Goal: Information Seeking & Learning: Learn about a topic

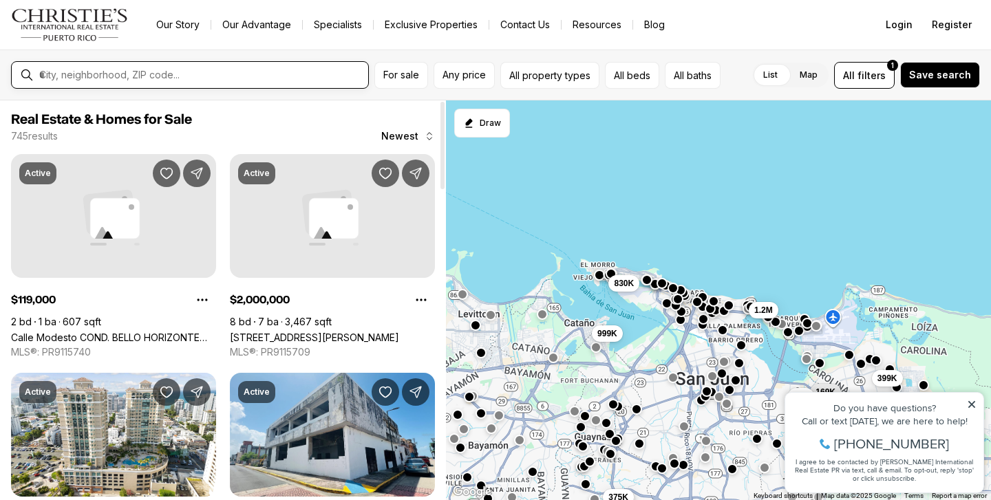
click at [238, 73] on input "text" at bounding box center [200, 75] width 323 height 12
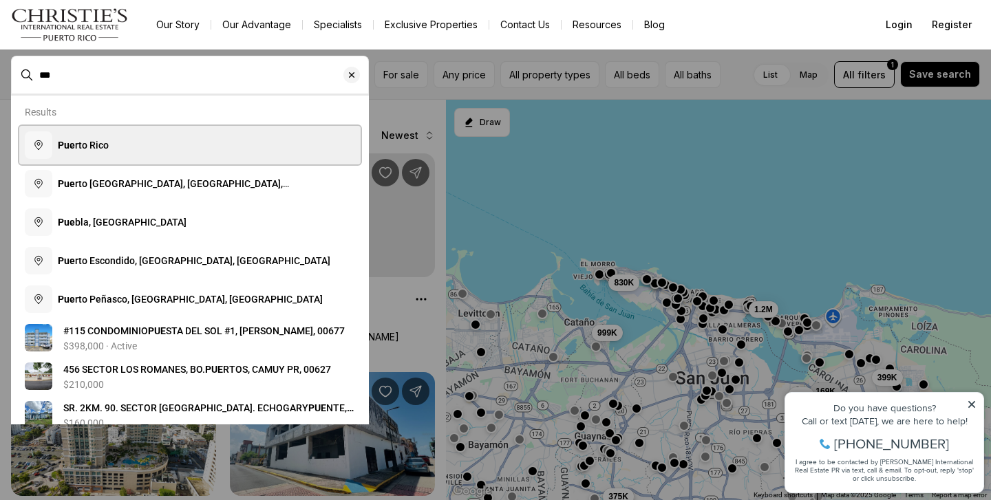
click at [231, 136] on button "Pue rto Rico" at bounding box center [189, 145] width 341 height 39
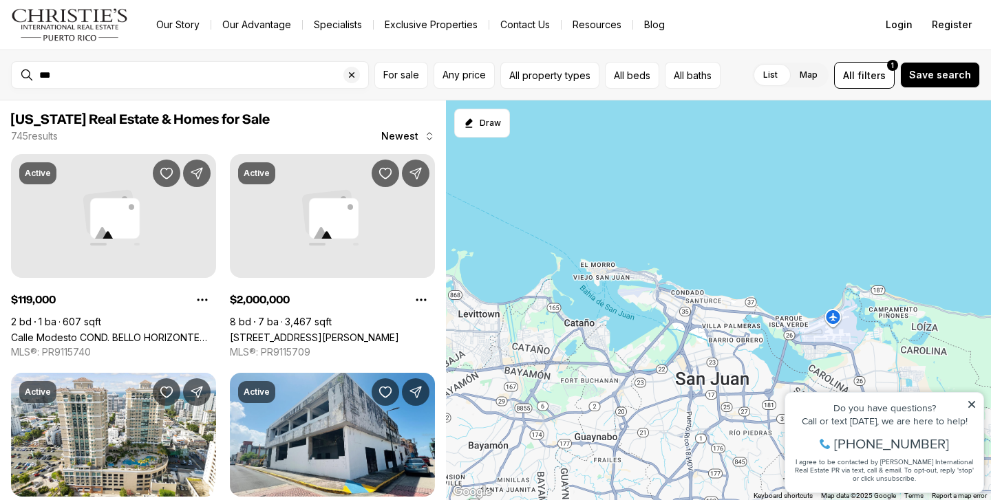
type input "**********"
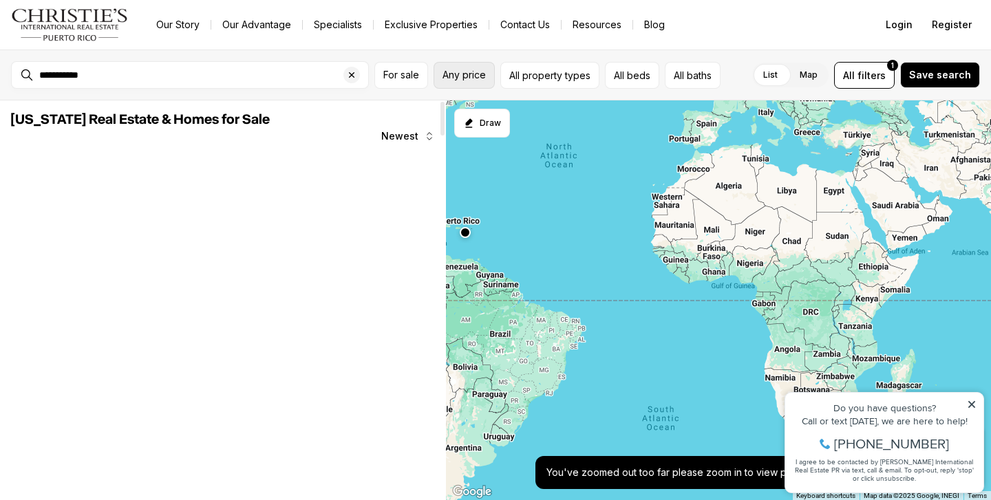
click at [460, 74] on span "Any price" at bounding box center [464, 75] width 43 height 11
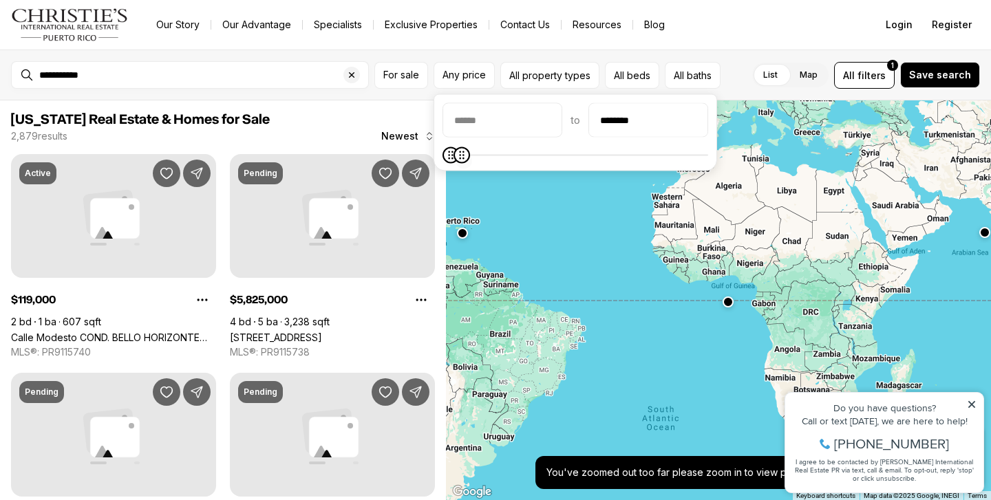
click at [456, 161] on icon "Maximum" at bounding box center [461, 155] width 11 height 11
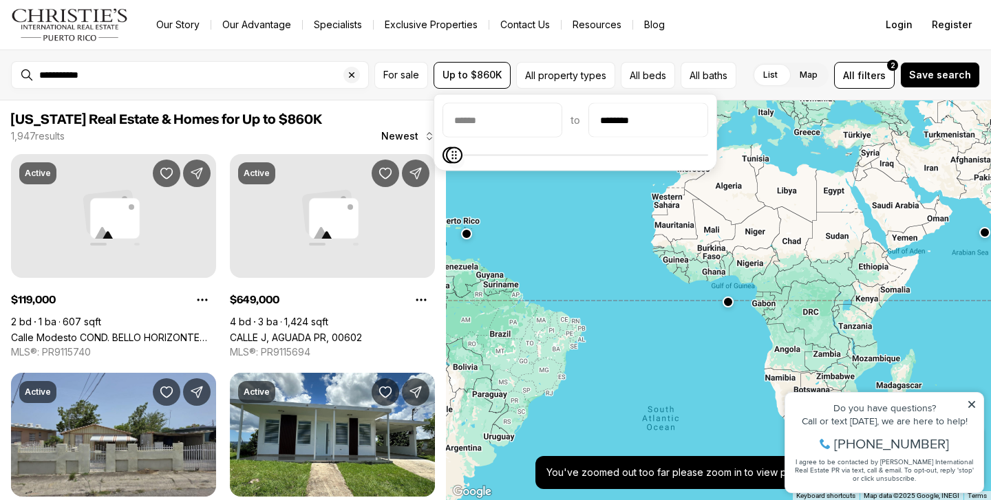
type input "********"
click at [446, 163] on span "Maximum" at bounding box center [454, 155] width 17 height 17
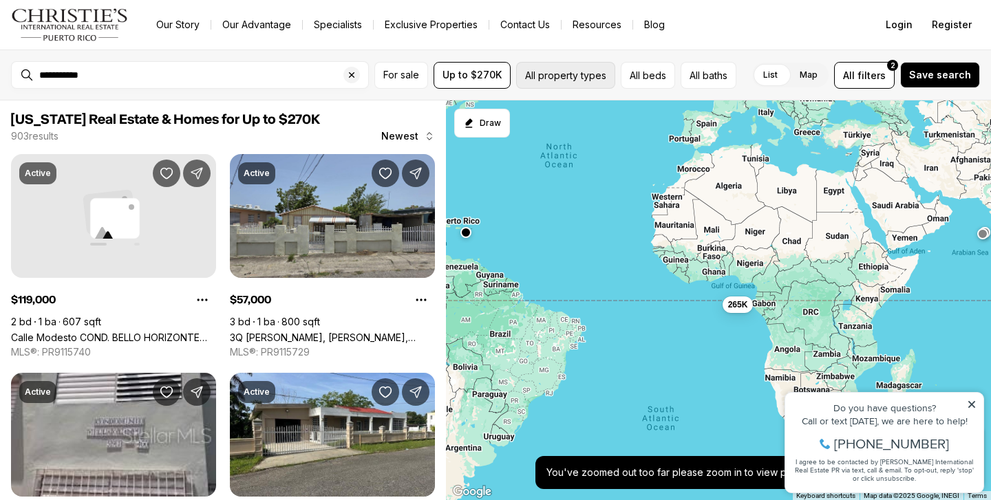
click at [565, 83] on button "All property types" at bounding box center [565, 75] width 99 height 27
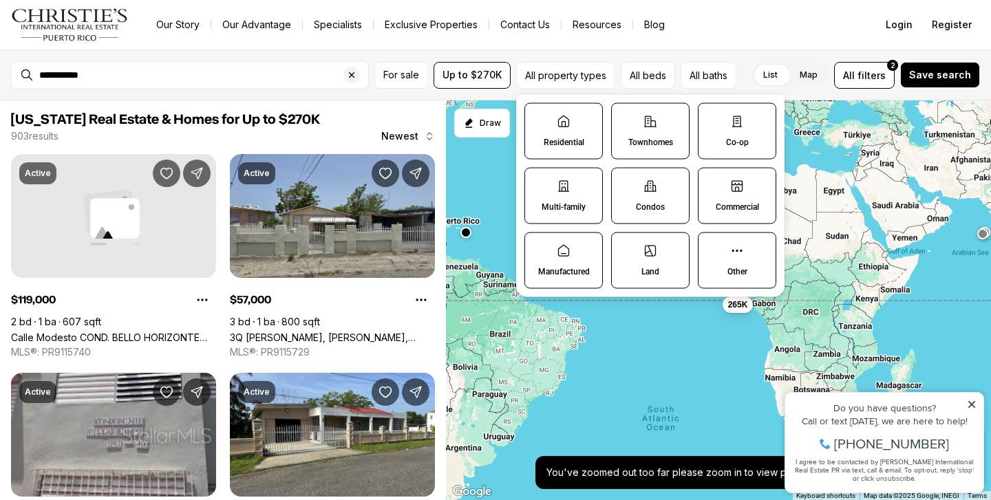
click at [658, 202] on p "Condos" at bounding box center [650, 207] width 29 height 11
click at [626, 182] on button "Condos" at bounding box center [619, 176] width 14 height 14
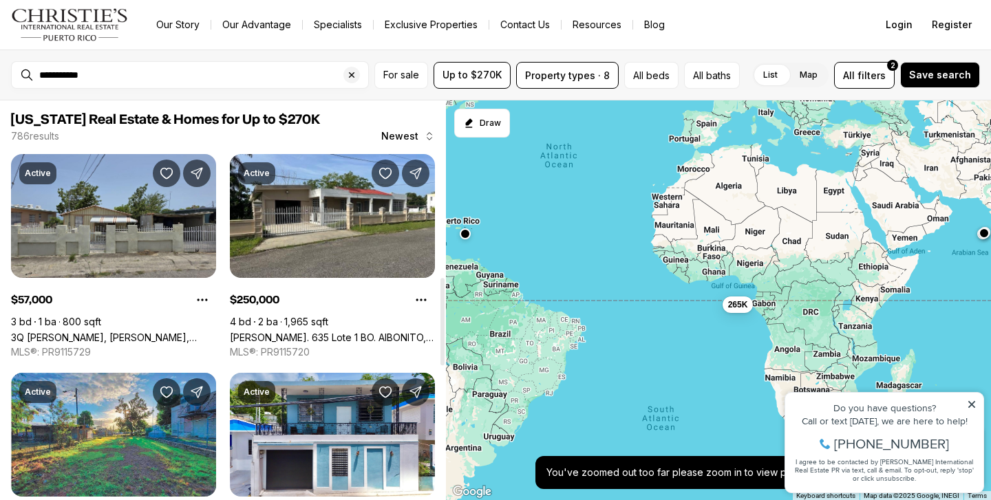
click at [442, 321] on div at bounding box center [442, 300] width 7 height 400
click at [401, 85] on button "For sale" at bounding box center [401, 75] width 54 height 27
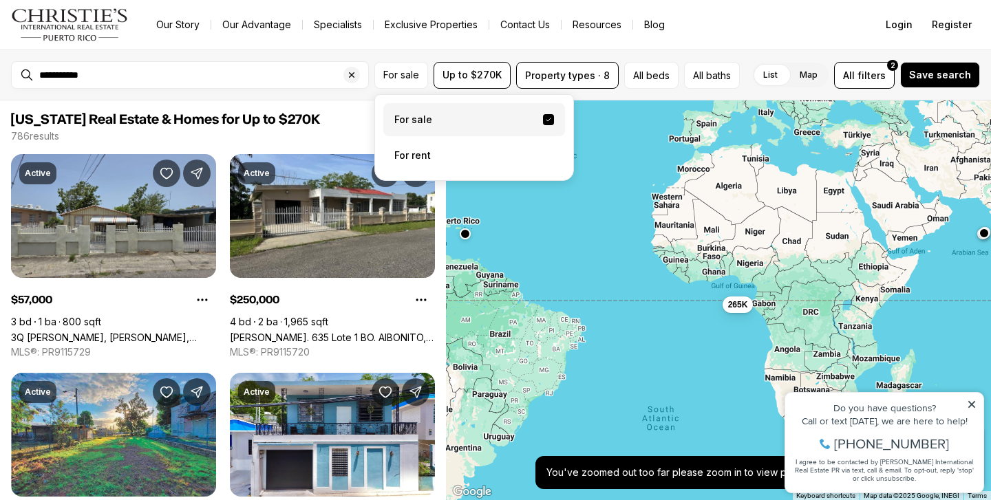
click at [412, 123] on label "For sale" at bounding box center [474, 119] width 182 height 33
click at [543, 123] on button "For sale" at bounding box center [548, 119] width 11 height 11
click at [356, 76] on icon "Clear search input" at bounding box center [351, 75] width 11 height 11
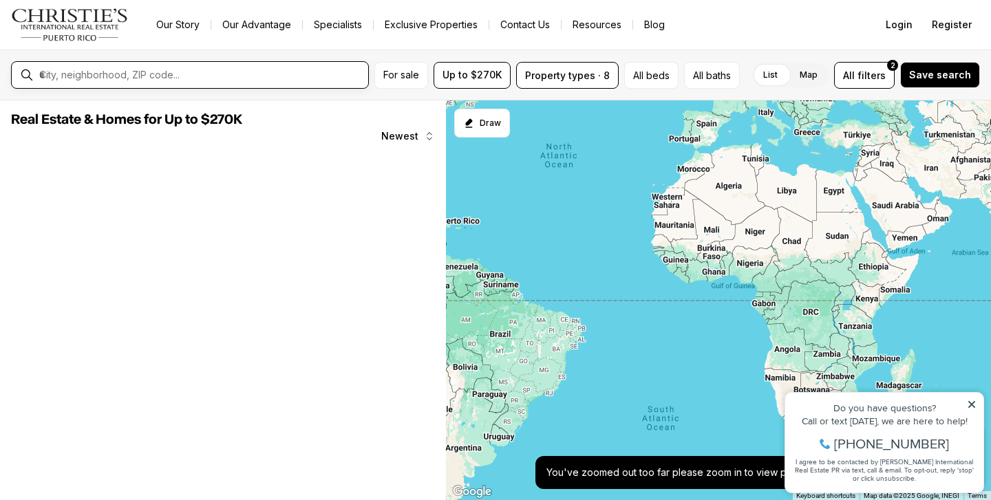
click at [321, 75] on input "text" at bounding box center [200, 75] width 323 height 12
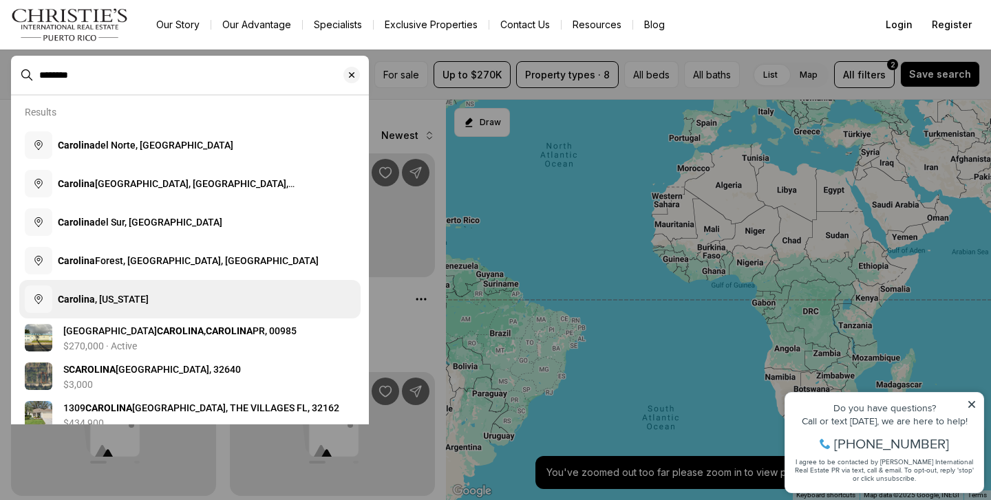
type input "********"
click at [192, 293] on button "Carolina , Puerto Rico" at bounding box center [189, 299] width 341 height 39
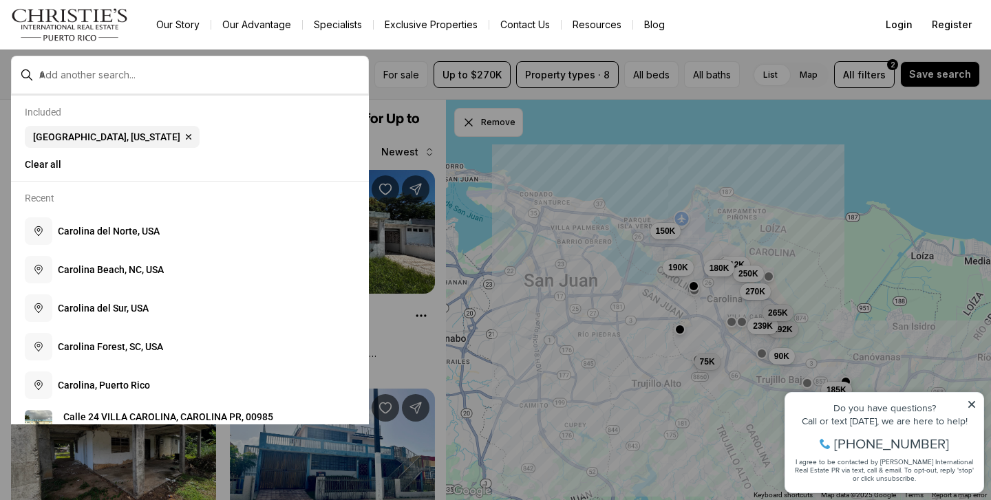
drag, startPoint x: 972, startPoint y: 406, endPoint x: 1750, endPoint y: 777, distance: 861.7
click at [972, 406] on icon at bounding box center [971, 404] width 7 height 7
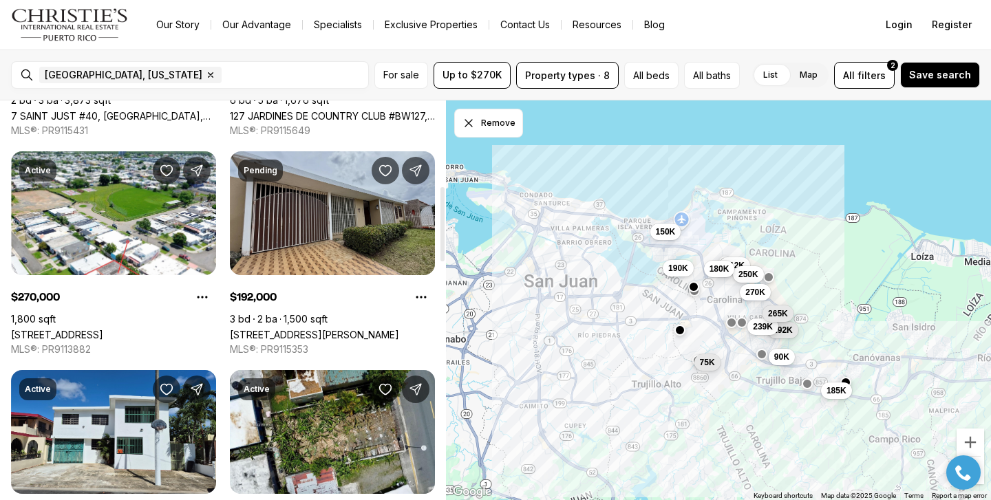
scroll to position [458, 0]
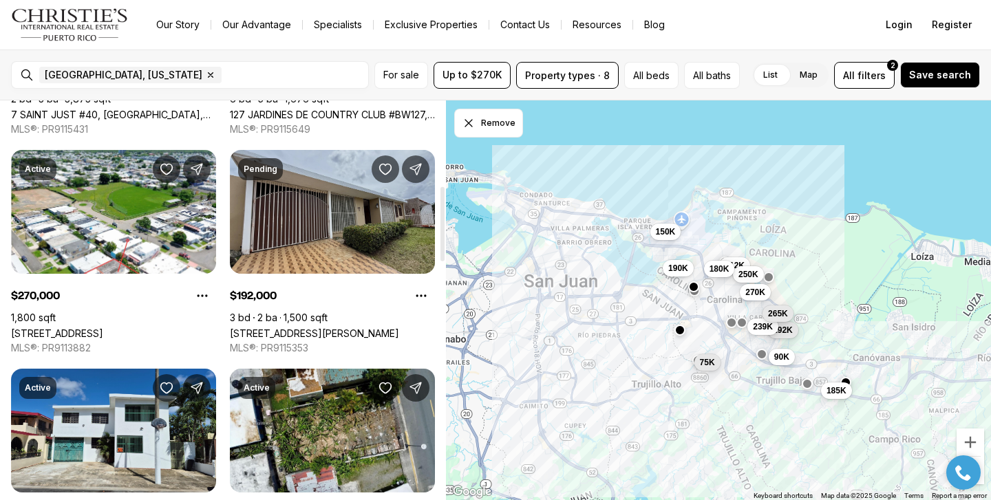
click at [329, 328] on link "58-7 AVE.INOCENCIO CRUZ, CAROLINA PR, 00985" at bounding box center [314, 334] width 169 height 12
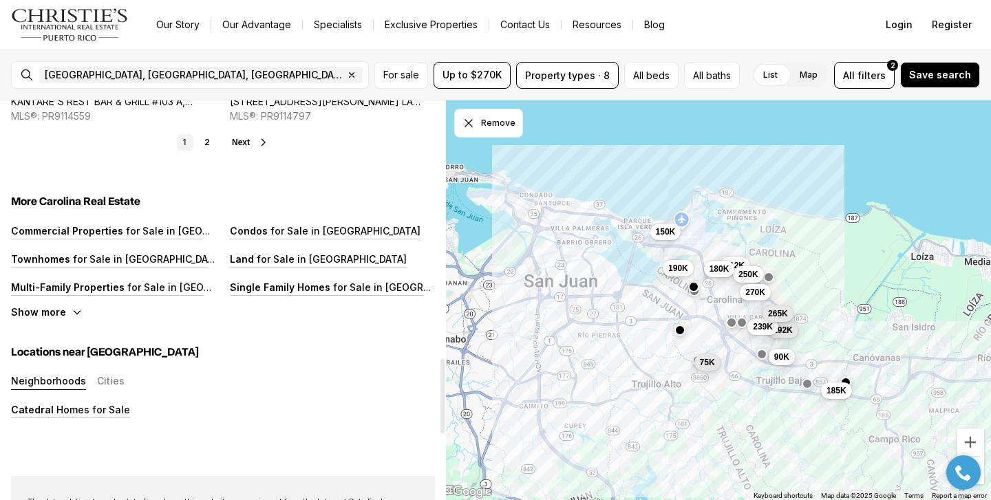
scroll to position [1321, 0]
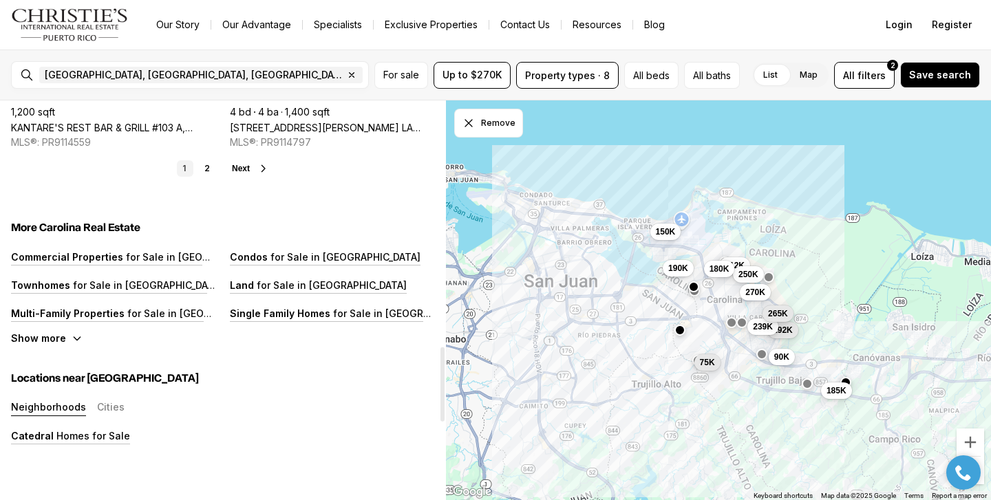
click at [260, 163] on icon at bounding box center [263, 168] width 11 height 11
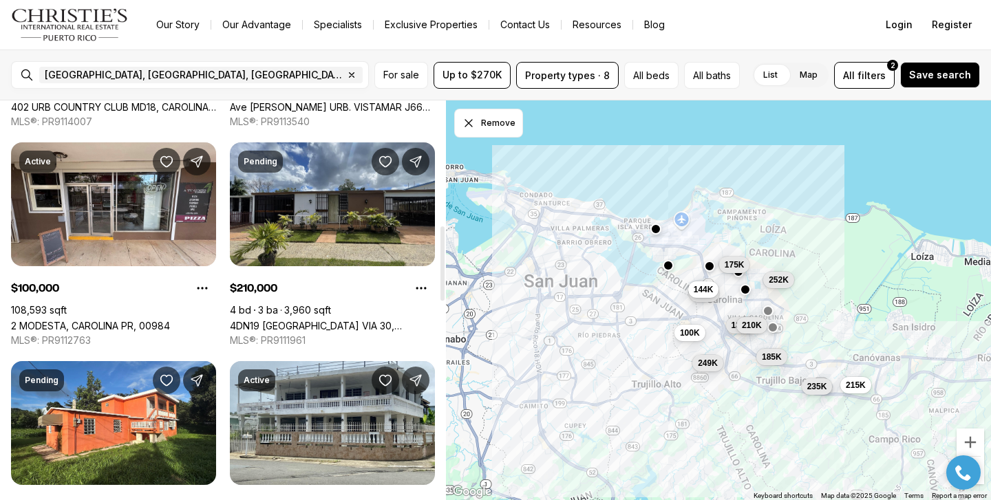
scroll to position [692, 0]
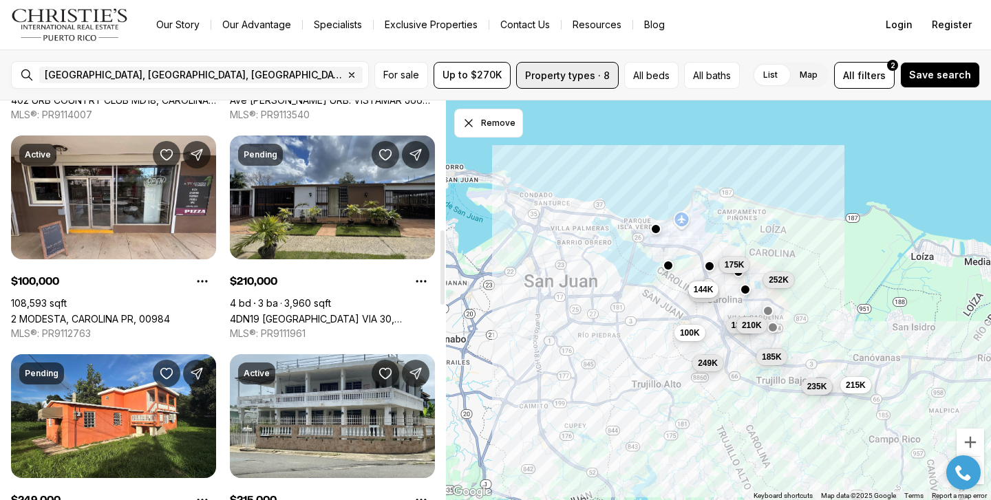
click at [589, 87] on button "Property types · 8" at bounding box center [567, 75] width 103 height 27
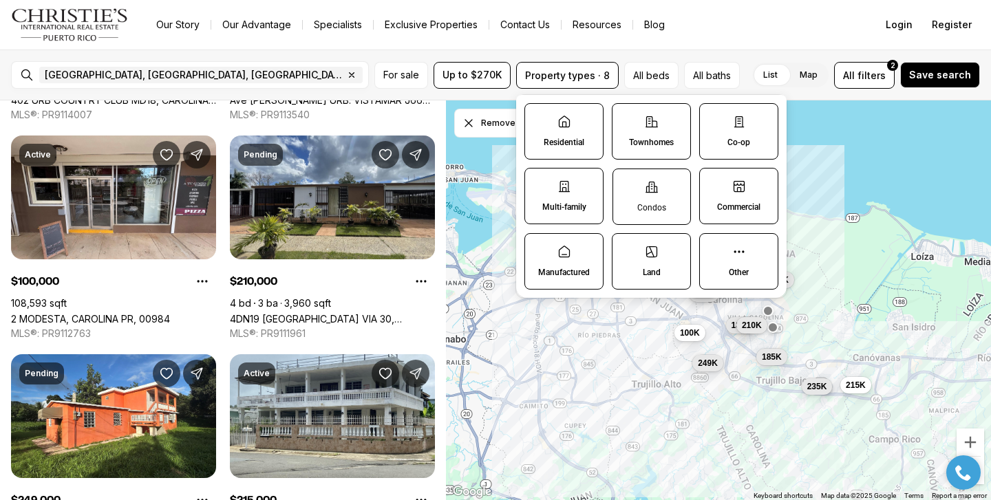
click at [675, 200] on label "Condos" at bounding box center [652, 197] width 78 height 56
click at [627, 183] on button "Condos" at bounding box center [620, 176] width 14 height 14
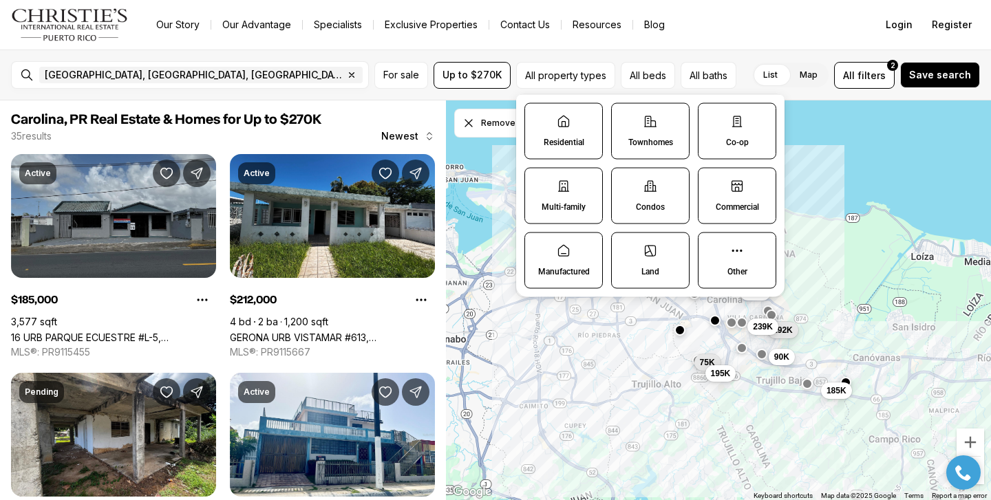
click at [650, 259] on label "Land" at bounding box center [650, 261] width 78 height 56
click at [626, 247] on button "Land" at bounding box center [619, 240] width 14 height 14
click at [650, 259] on label "Land" at bounding box center [652, 261] width 78 height 56
click at [627, 248] on button "Land" at bounding box center [620, 241] width 14 height 14
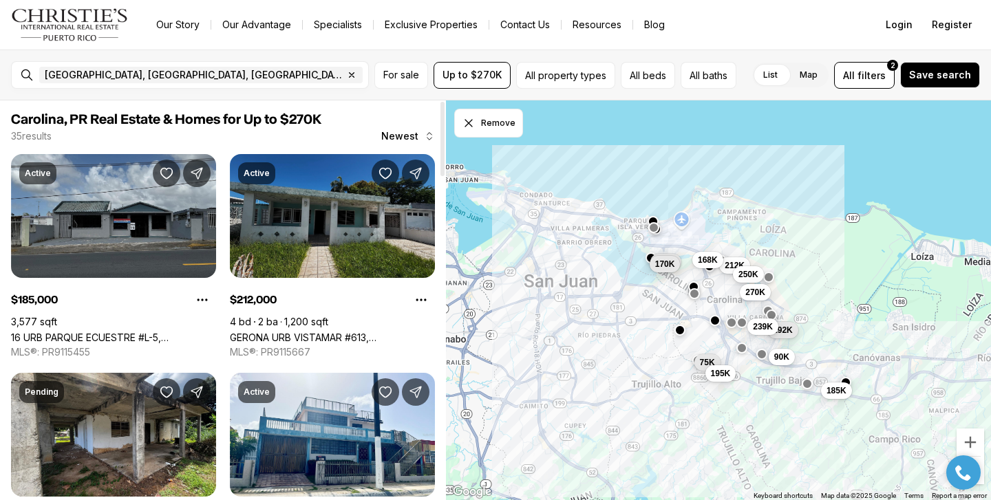
click at [433, 341] on link "GERONA URB VISTAMAR #613, [GEOGRAPHIC_DATA] [GEOGRAPHIC_DATA], 00983" at bounding box center [332, 338] width 205 height 12
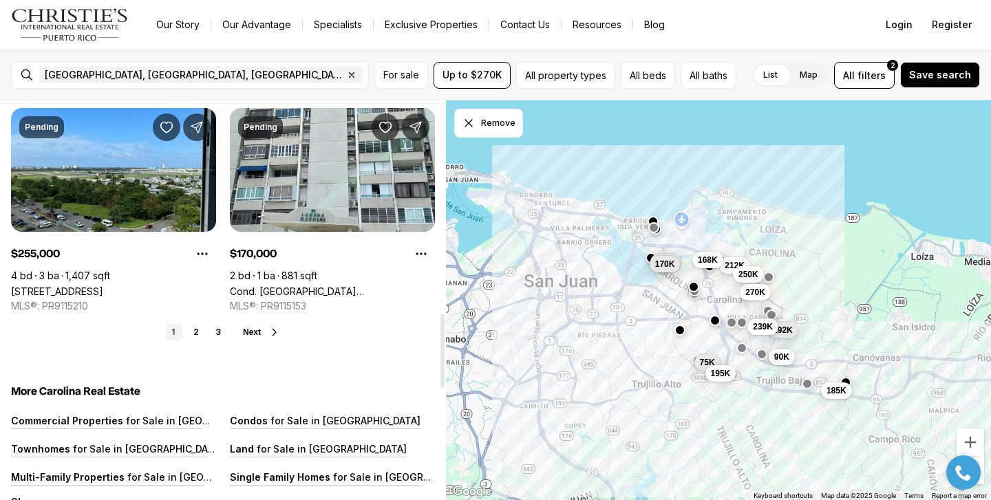
scroll to position [1140, 0]
click at [315, 286] on link "Cond. [GEOGRAPHIC_DATA][STREET_ADDRESS] LAGUNA #8E, [GEOGRAPHIC_DATA], 00979" at bounding box center [332, 292] width 205 height 12
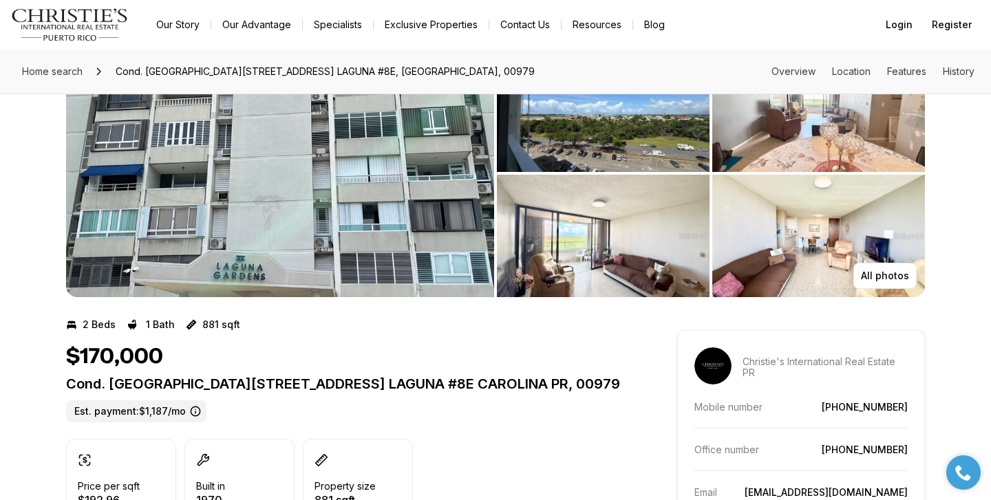
scroll to position [73, 0]
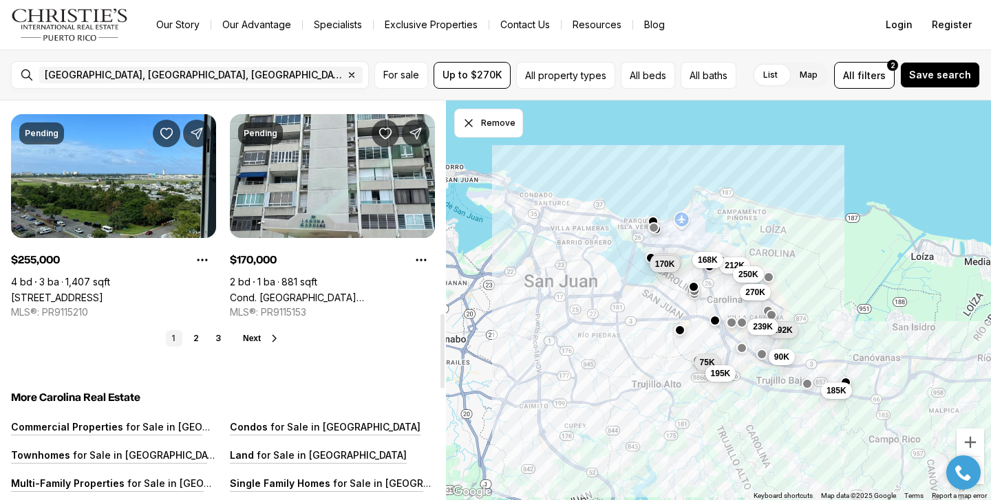
scroll to position [1131, 0]
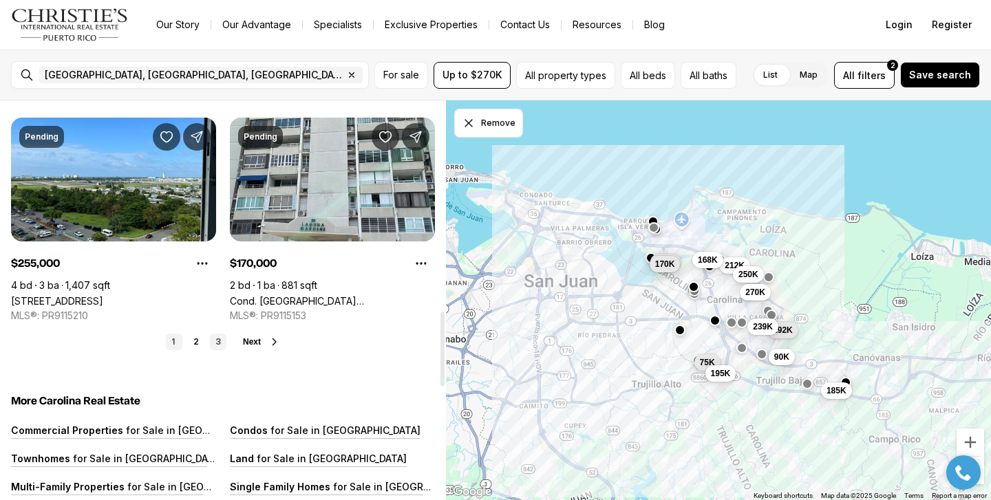
click at [219, 340] on link "3" at bounding box center [218, 342] width 17 height 17
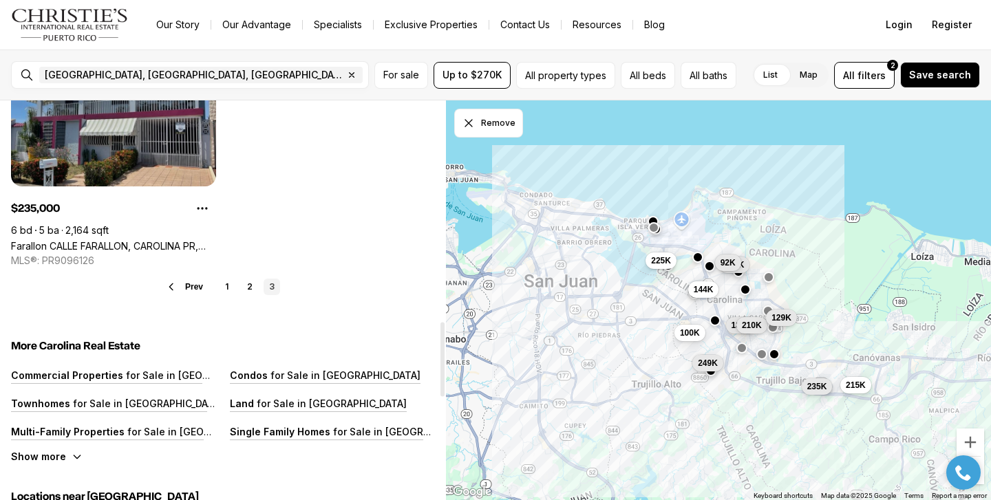
scroll to position [1181, 0]
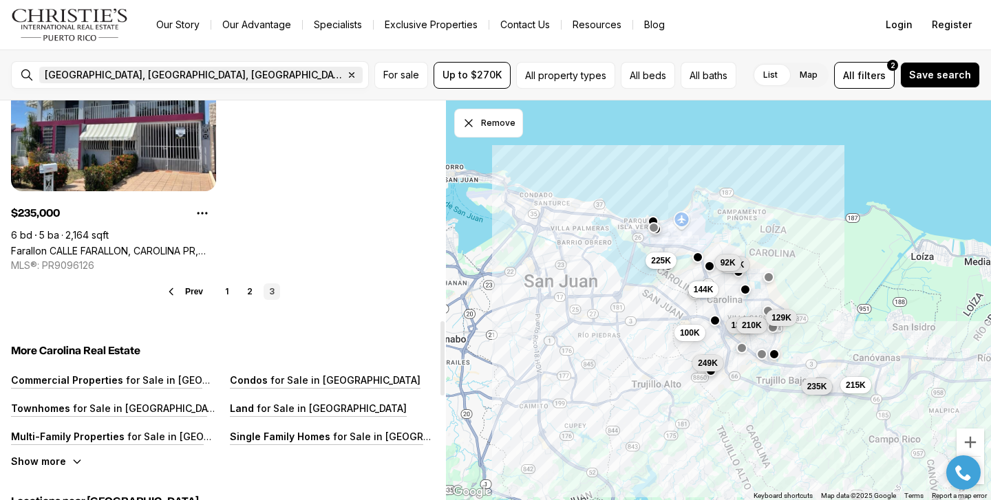
click at [346, 71] on icon "button" at bounding box center [351, 75] width 11 height 11
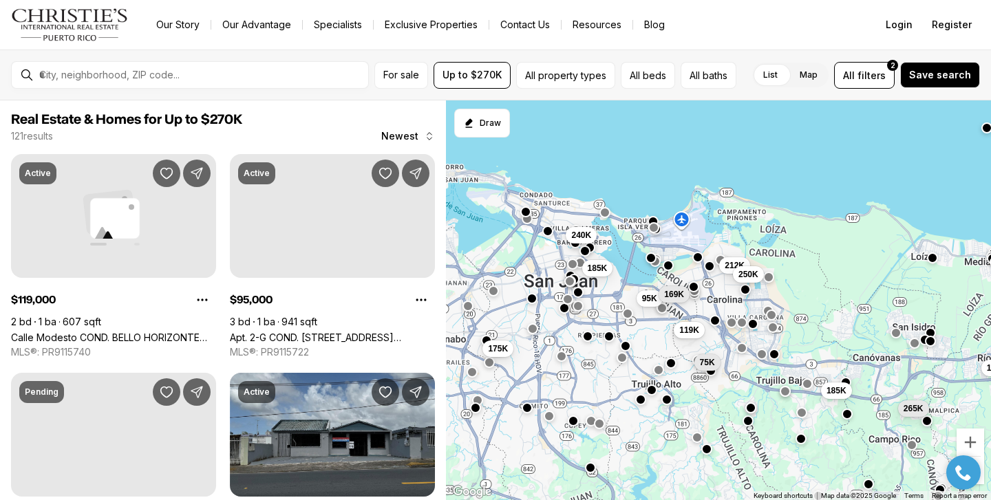
scroll to position [66, 0]
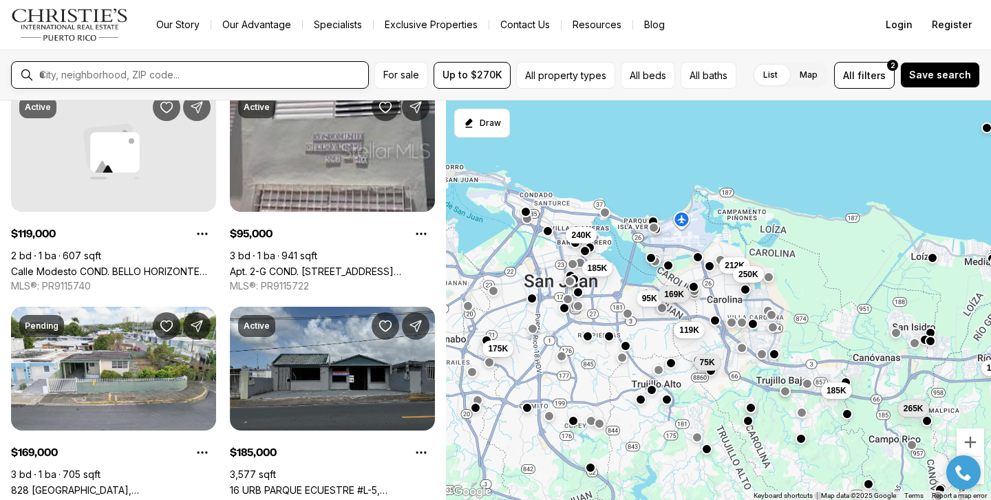
click at [127, 71] on input "text" at bounding box center [200, 75] width 323 height 12
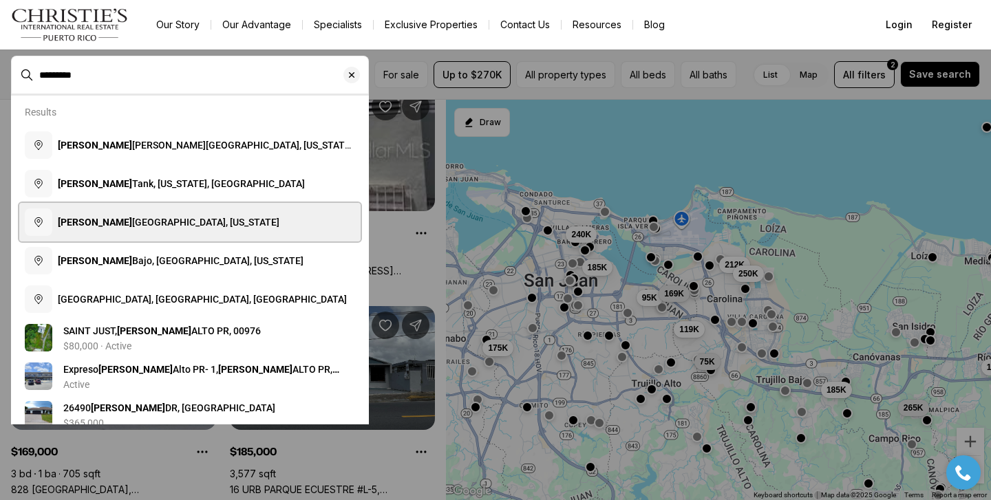
click at [180, 219] on button "Trujillo Alto, Puerto Rico" at bounding box center [189, 222] width 341 height 39
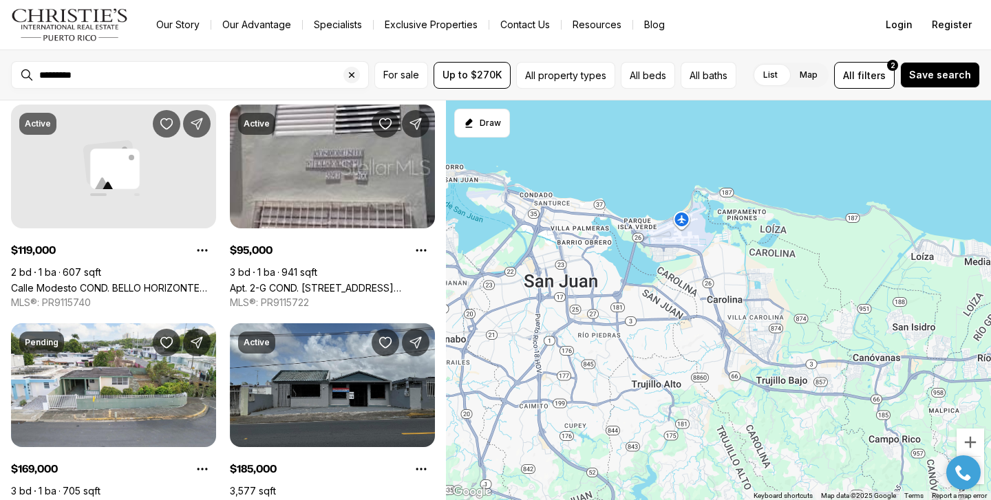
type input "**********"
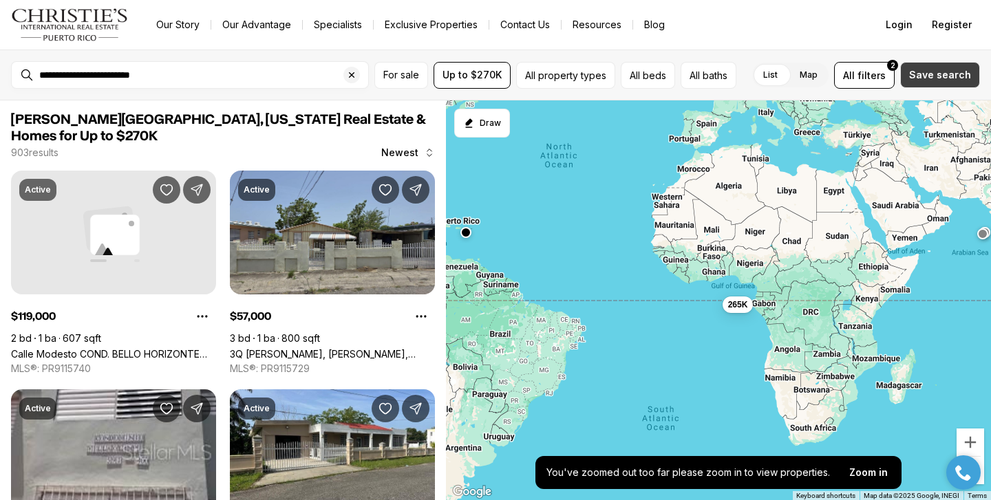
click at [954, 70] on span "Save search" at bounding box center [940, 75] width 62 height 11
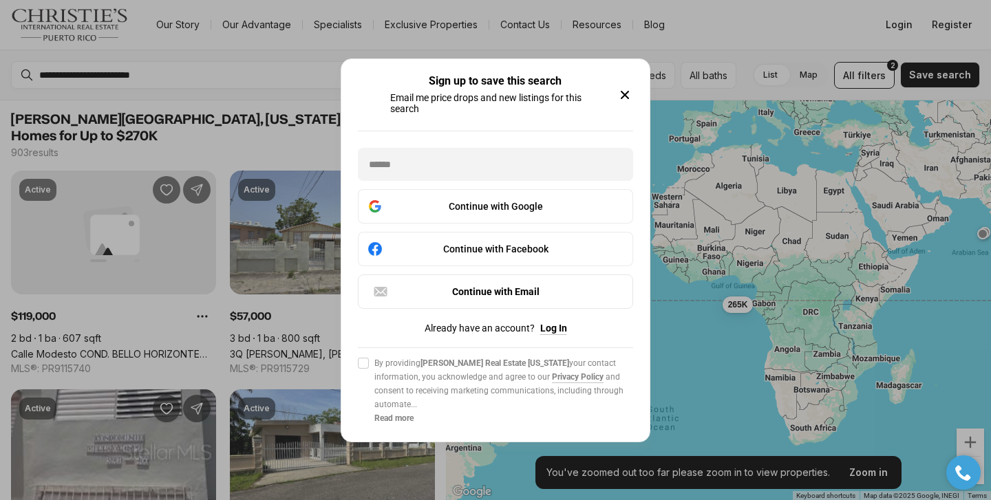
click at [628, 93] on icon "button" at bounding box center [625, 95] width 17 height 17
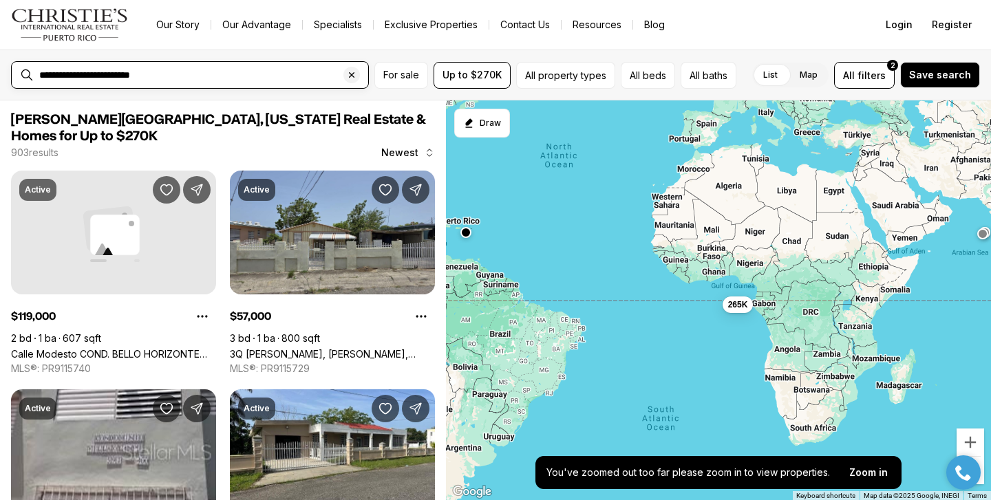
click at [292, 71] on input "**********" at bounding box center [200, 75] width 323 height 12
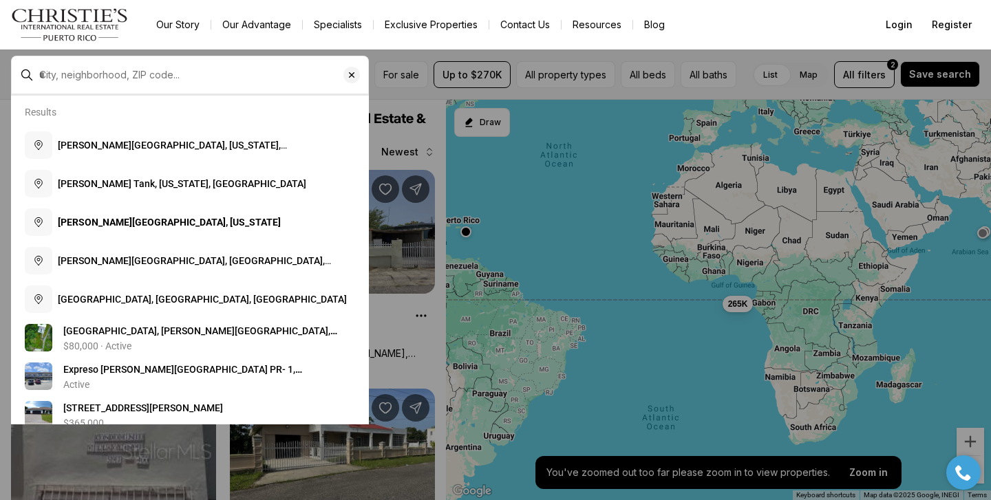
type input "**********"
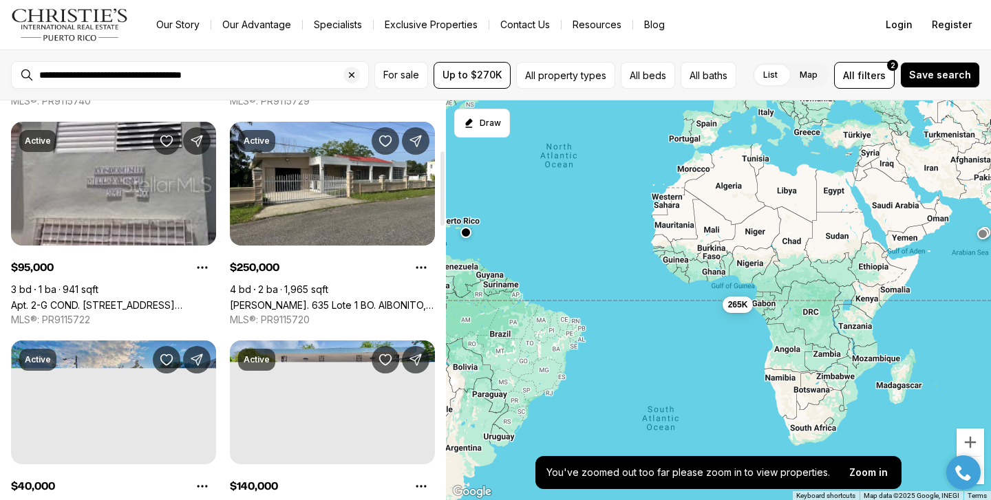
scroll to position [268, 0]
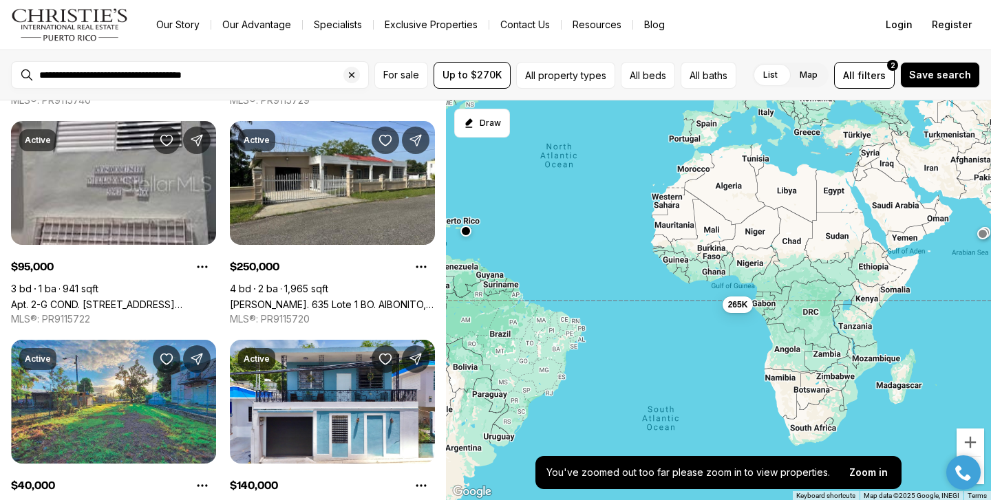
click at [467, 235] on button "button" at bounding box center [465, 231] width 11 height 11
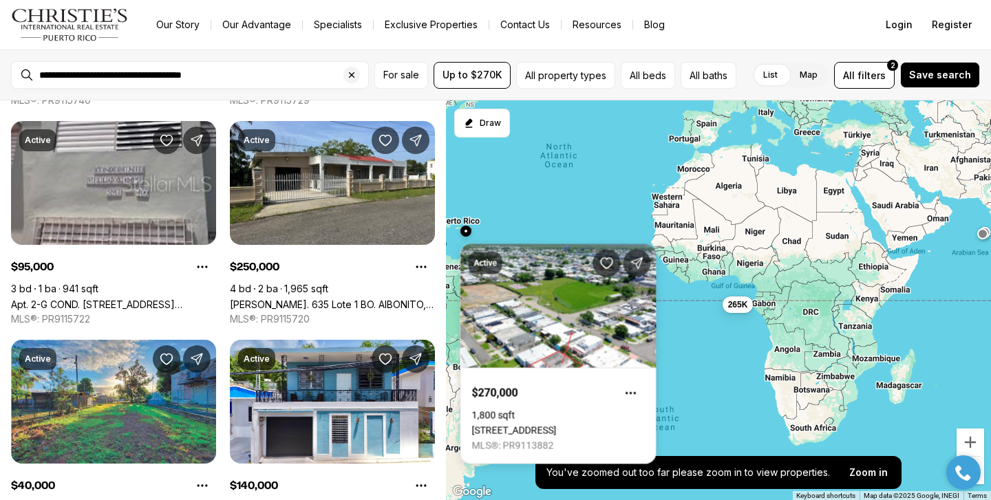
click at [546, 199] on div "265K" at bounding box center [718, 300] width 545 height 401
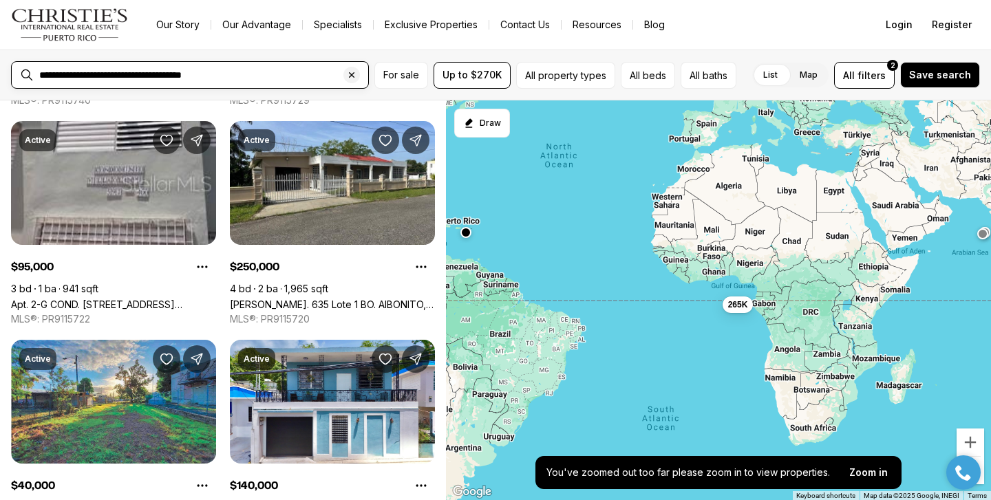
click at [284, 75] on input "**********" at bounding box center [200, 75] width 323 height 12
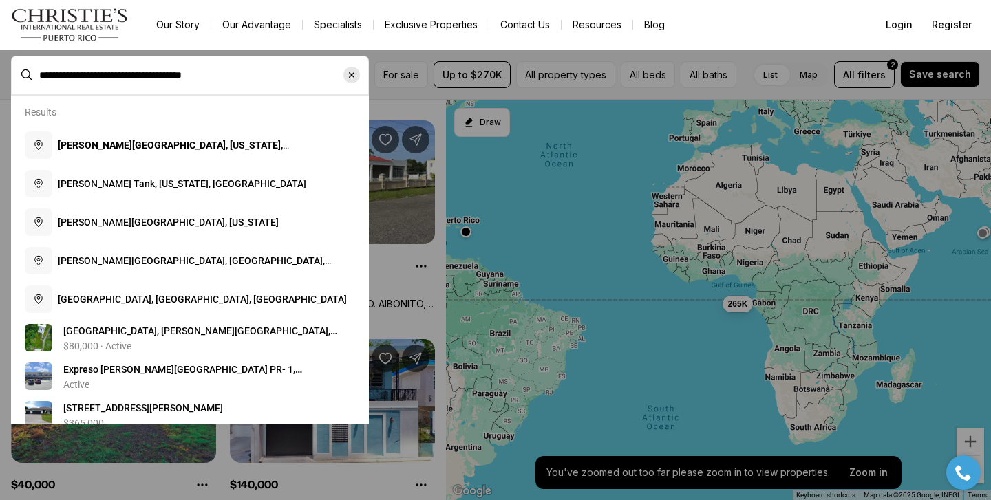
click at [354, 77] on icon "Clear search input" at bounding box center [351, 75] width 11 height 11
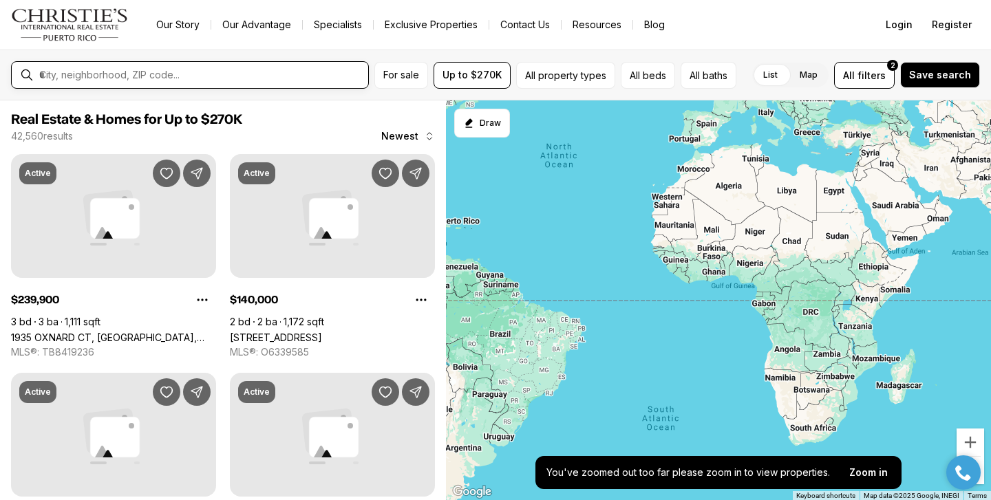
click at [308, 75] on input "text" at bounding box center [200, 75] width 323 height 12
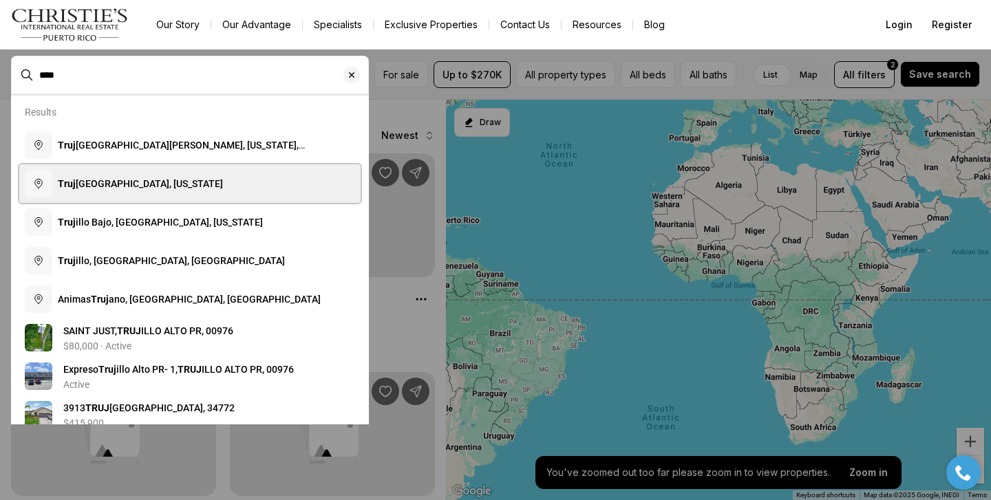
click at [220, 185] on button "Truj illo Alto, Puerto Rico" at bounding box center [189, 183] width 341 height 39
click at [174, 179] on button "Truj illo Alto, Puerto Rico" at bounding box center [189, 183] width 341 height 39
click at [134, 184] on span "Truj illo Alto, Puerto Rico" at bounding box center [140, 183] width 165 height 11
click at [79, 174] on button "Truj illo Alto, Puerto Rico" at bounding box center [189, 183] width 341 height 39
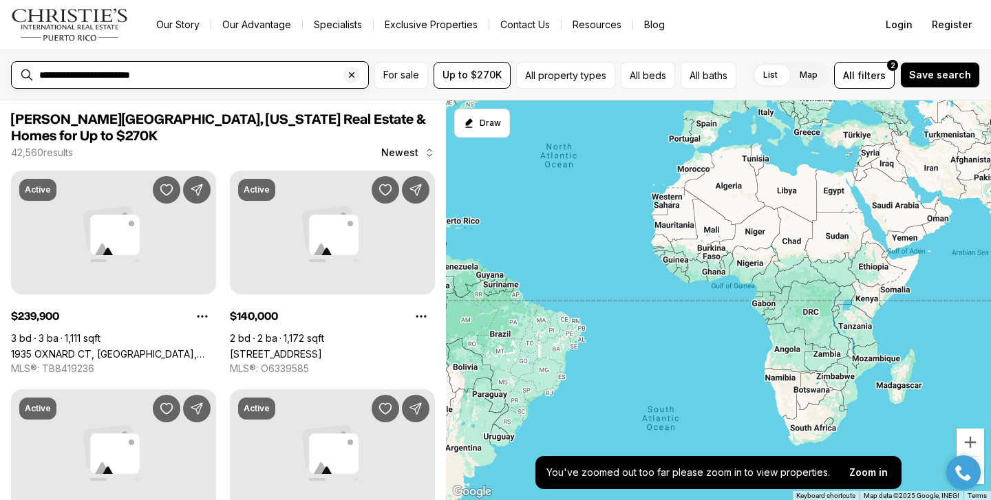
click at [293, 78] on input "**********" at bounding box center [200, 75] width 323 height 12
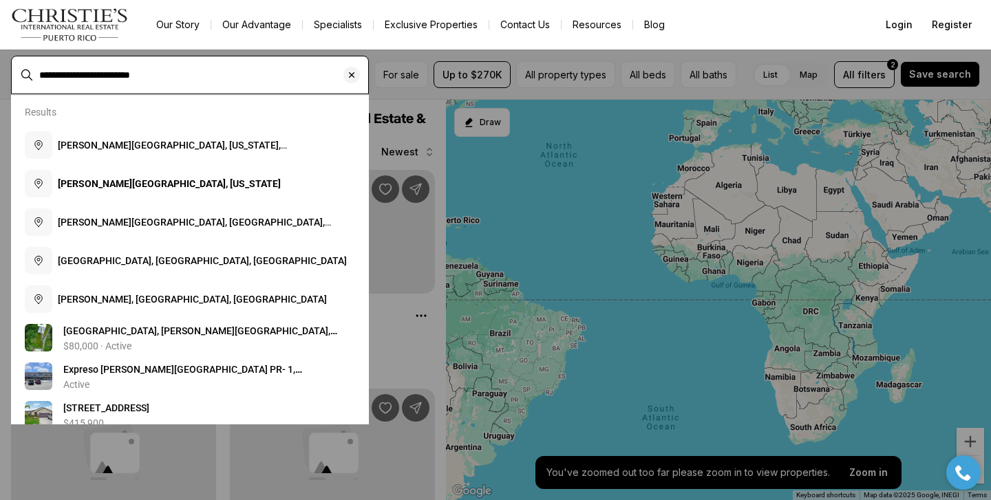
type input "**********"
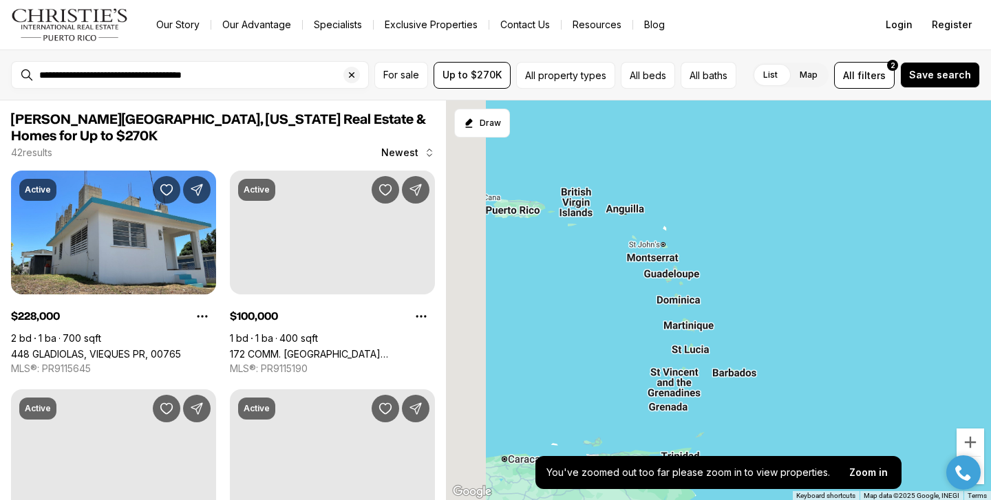
drag, startPoint x: 666, startPoint y: 149, endPoint x: 782, endPoint y: 216, distance: 133.5
click at [782, 216] on div at bounding box center [718, 300] width 545 height 401
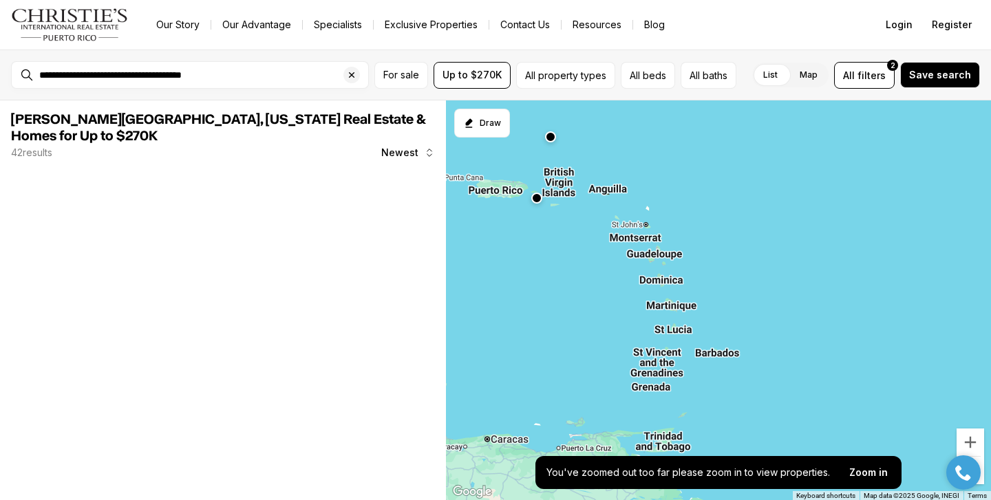
click at [499, 195] on div at bounding box center [718, 300] width 545 height 401
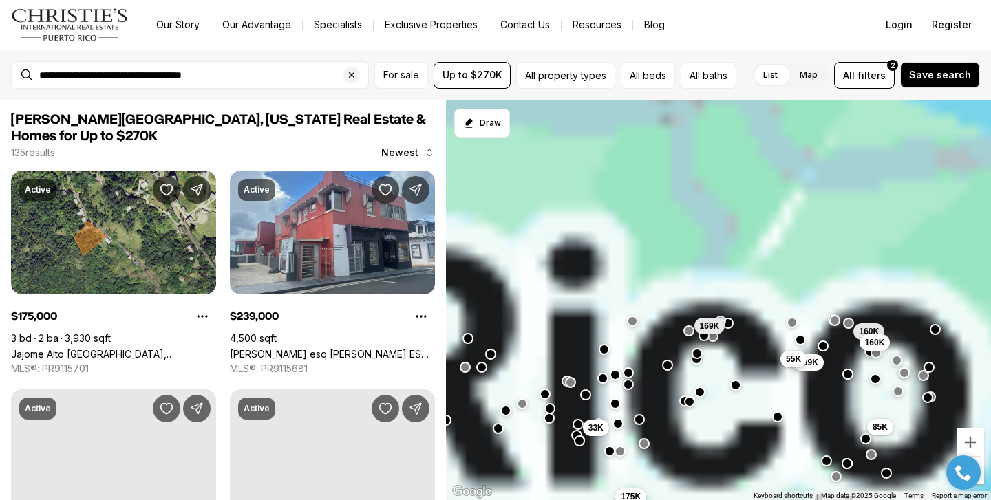
drag, startPoint x: 583, startPoint y: 171, endPoint x: 518, endPoint y: 398, distance: 236.3
click at [518, 398] on div "160K 85K 239K 160K 55K 235K 170K 169K 33K 150K 225K 175K" at bounding box center [718, 300] width 545 height 401
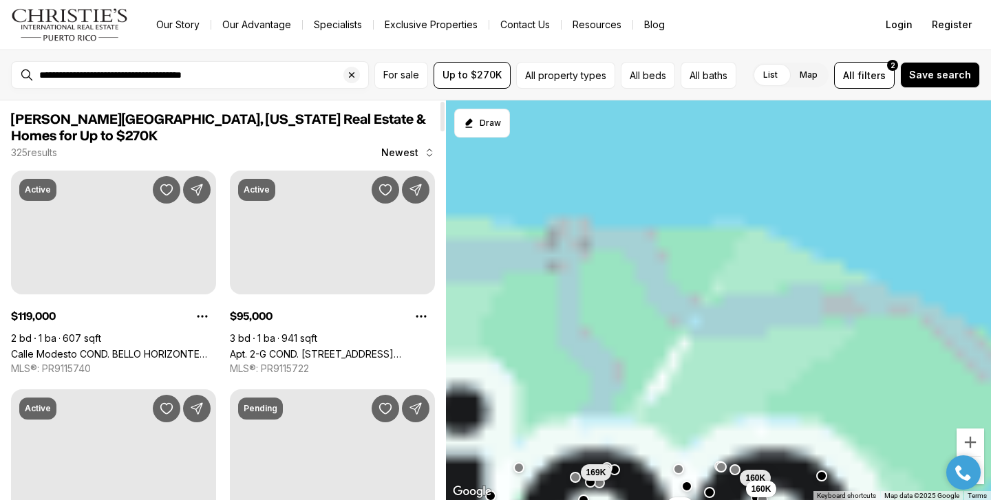
drag, startPoint x: 620, startPoint y: 242, endPoint x: 515, endPoint y: 379, distance: 172.3
click at [515, 379] on div "160K 85K 239K 160K 55K 169K 33K 175K" at bounding box center [718, 300] width 545 height 401
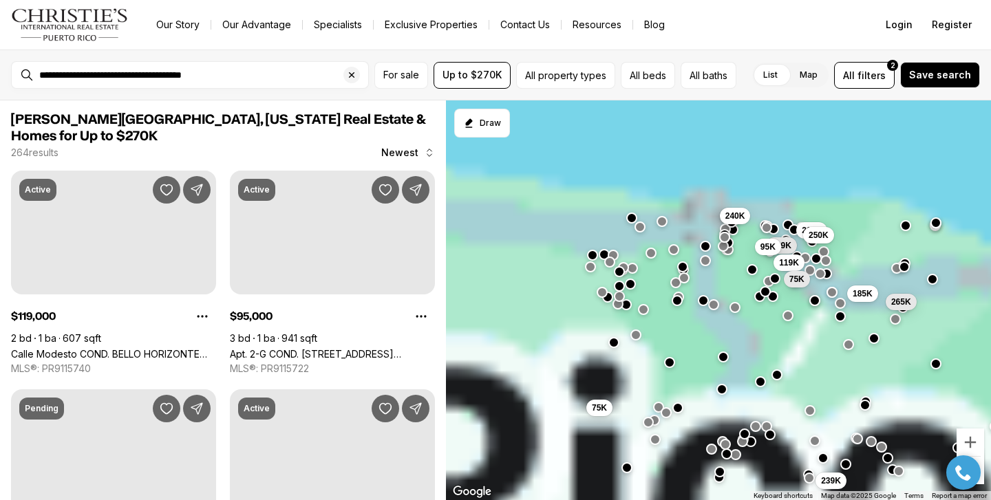
drag, startPoint x: 620, startPoint y: 309, endPoint x: 766, endPoint y: 277, distance: 149.3
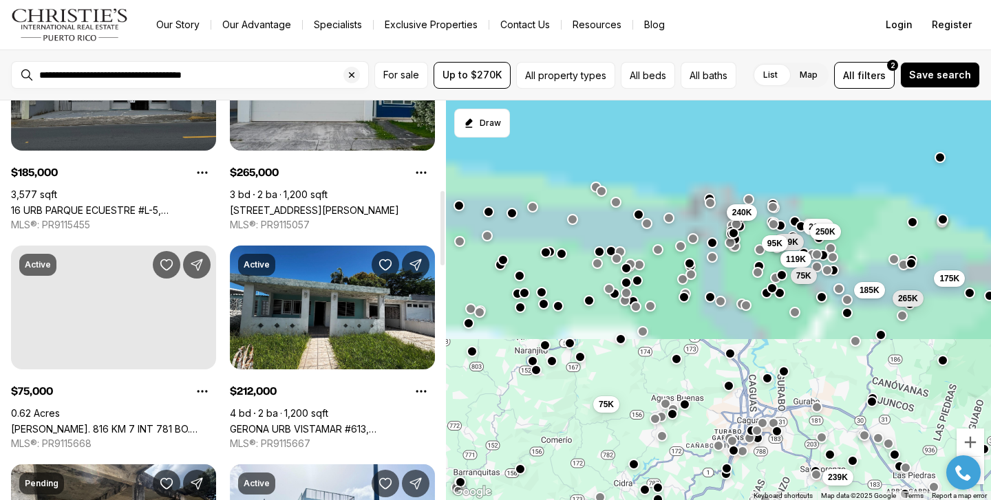
scroll to position [448, 0]
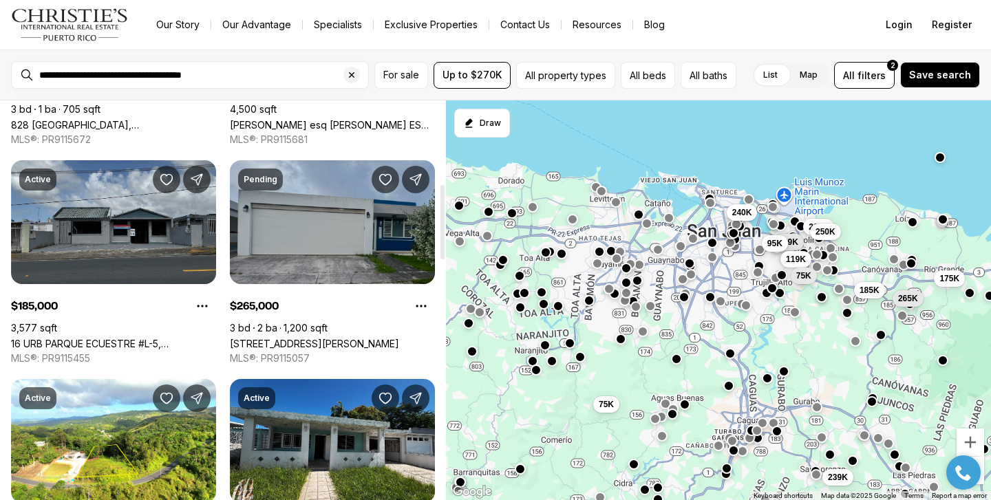
click at [375, 338] on link "CALLE TORRES MASIAS AT THE HILLS #5, CANOVANAS PR, 00729" at bounding box center [314, 344] width 169 height 12
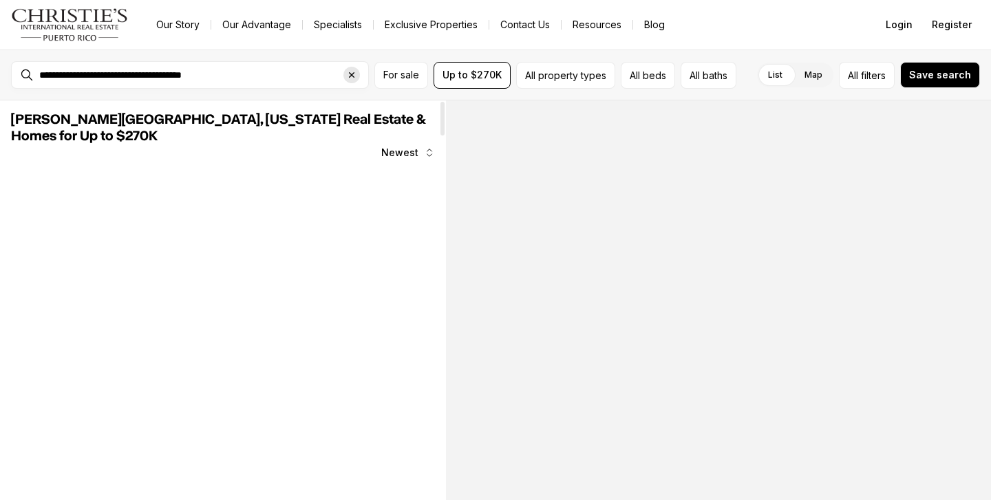
click at [351, 74] on icon "Clear search input" at bounding box center [351, 75] width 11 height 11
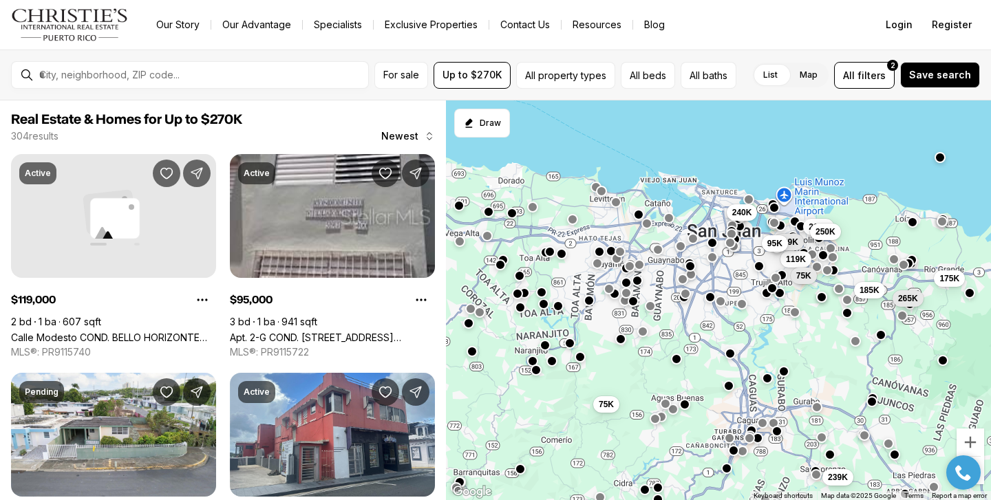
click at [290, 85] on div at bounding box center [201, 74] width 334 height 23
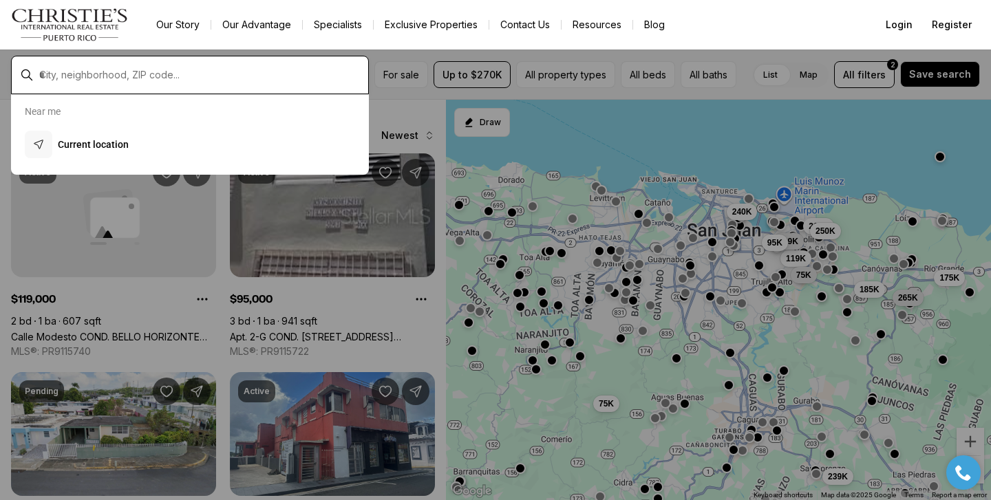
click at [290, 71] on input "text" at bounding box center [200, 75] width 323 height 12
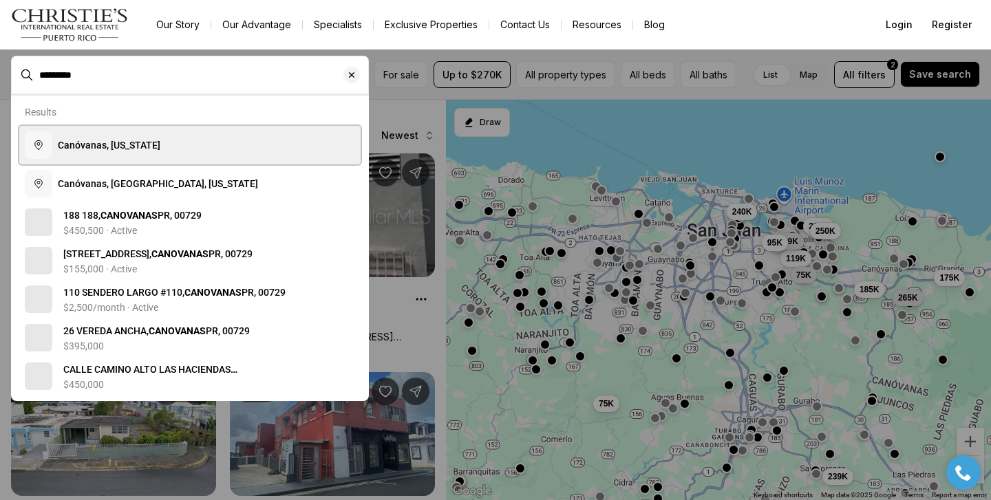
click at [219, 136] on button "Canóvanas, Puerto Rico" at bounding box center [189, 145] width 341 height 39
type input "**********"
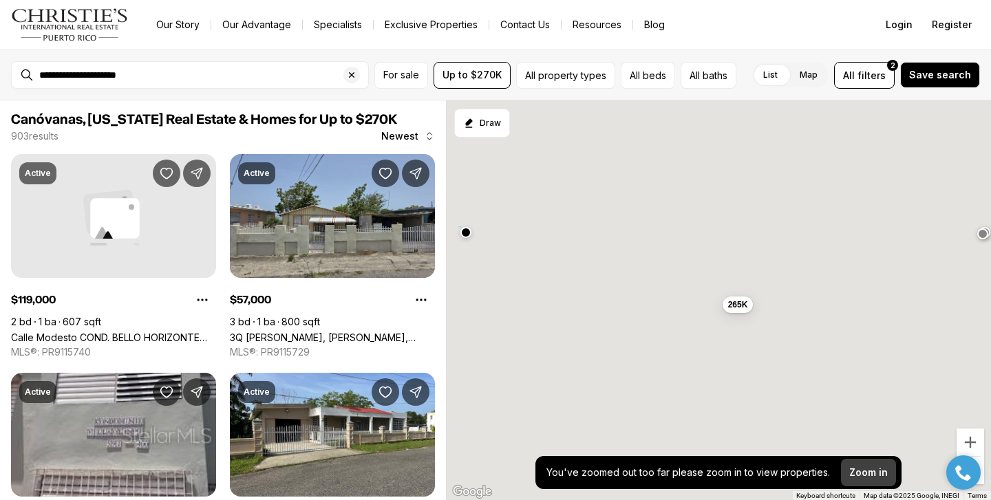
click at [863, 474] on p "Zoom in" at bounding box center [868, 472] width 39 height 11
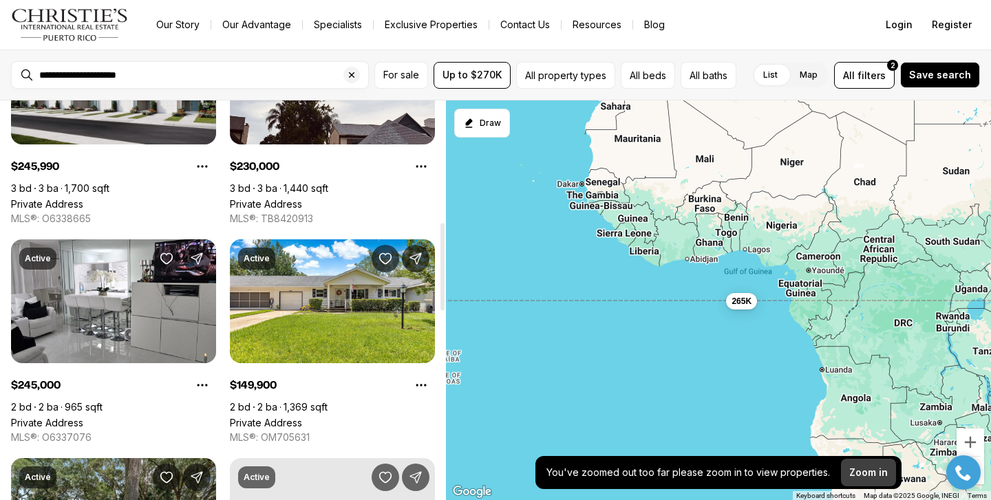
scroll to position [617, 0]
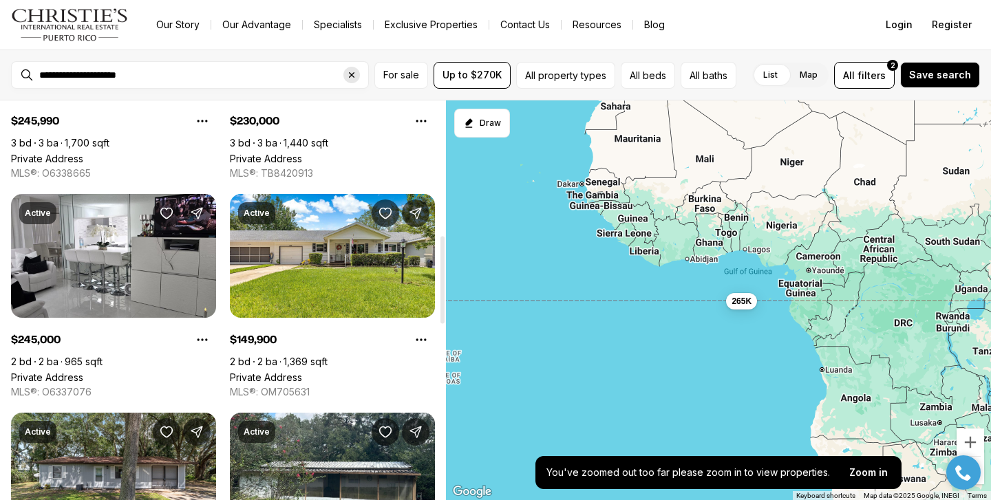
click at [346, 74] on icon "Clear search input" at bounding box center [351, 75] width 11 height 11
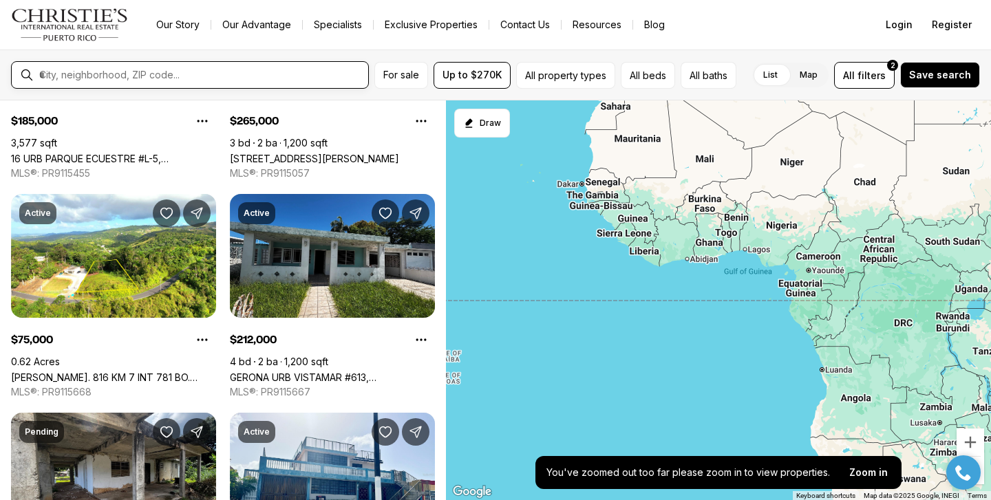
click at [303, 76] on input "text" at bounding box center [200, 75] width 323 height 12
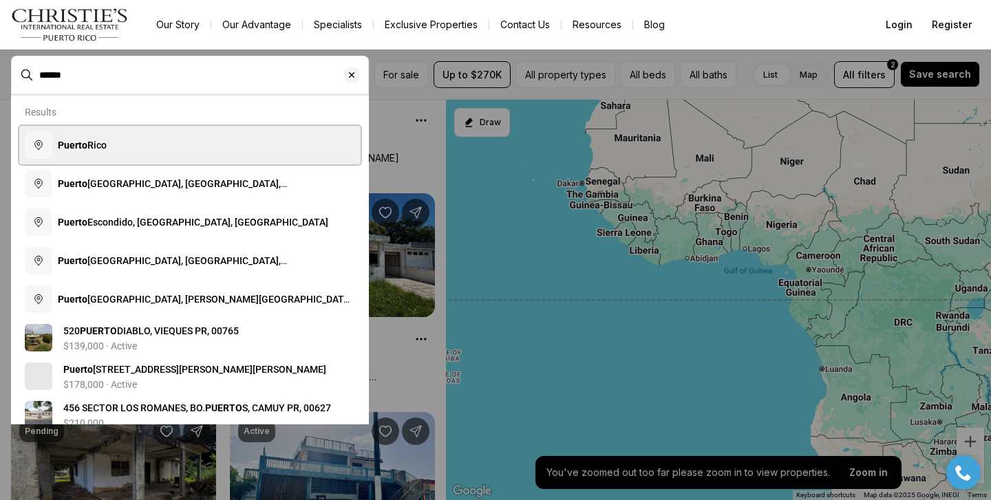
click at [187, 151] on button "Puerto Rico" at bounding box center [189, 145] width 341 height 39
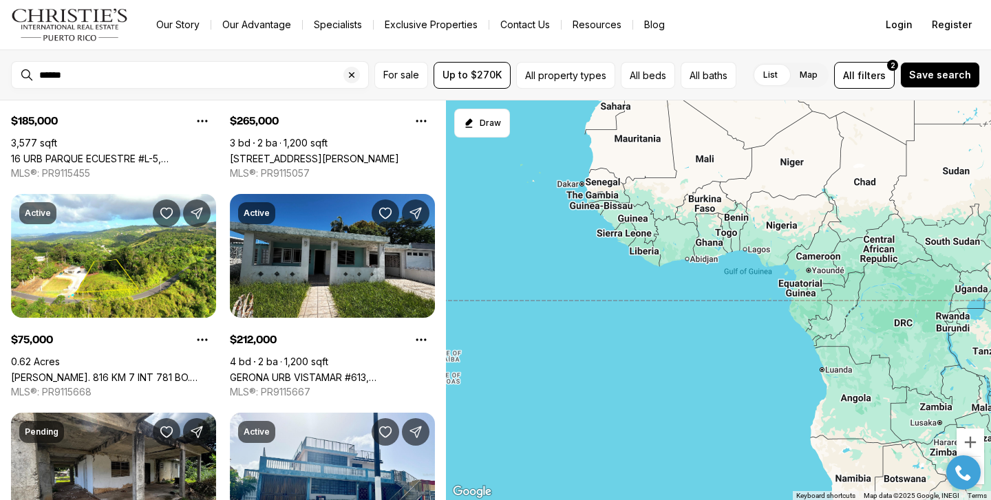
type input "**********"
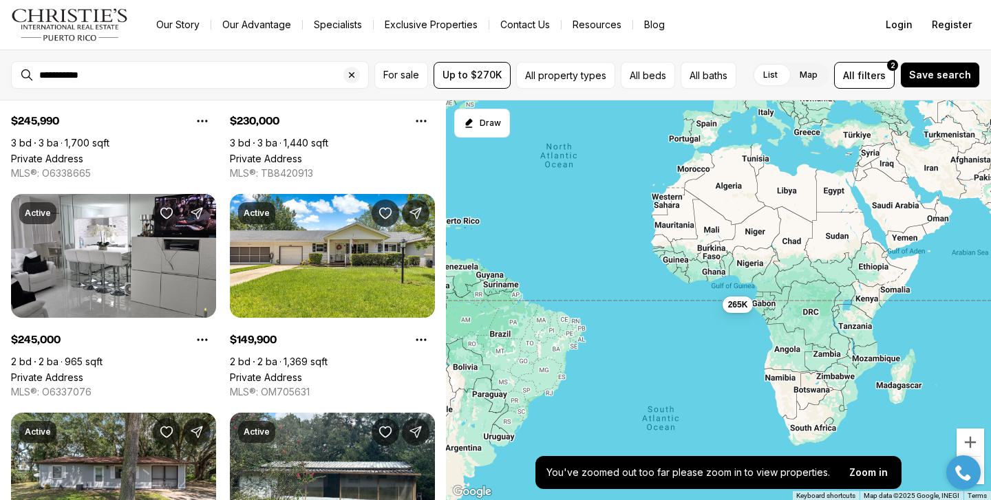
click at [469, 231] on div "265K" at bounding box center [718, 300] width 545 height 401
click at [875, 474] on p "Zoom in" at bounding box center [868, 472] width 39 height 11
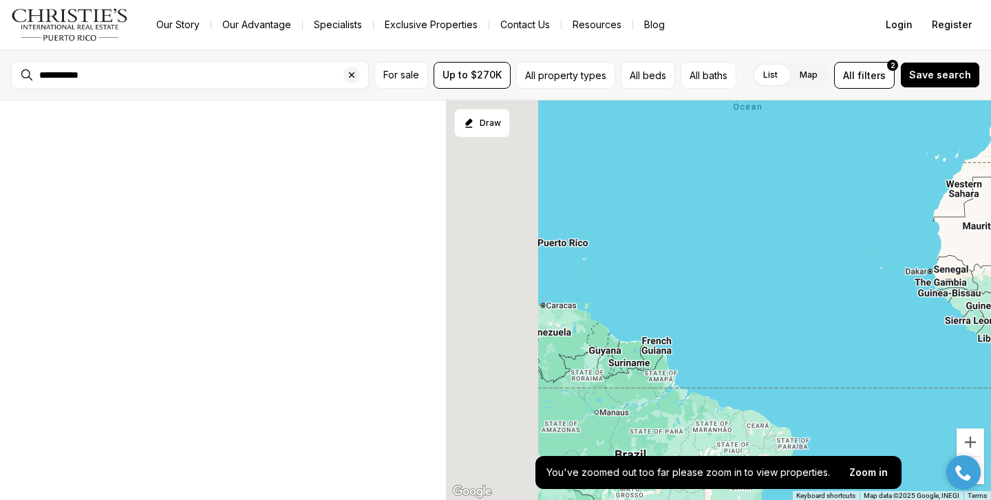
drag, startPoint x: 640, startPoint y: 279, endPoint x: 990, endPoint y: 367, distance: 361.1
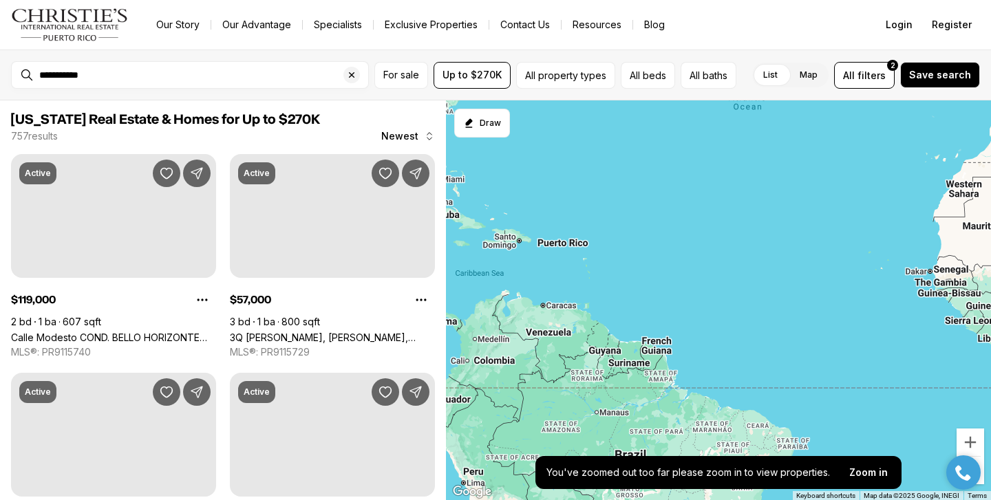
click at [551, 240] on div at bounding box center [718, 300] width 545 height 401
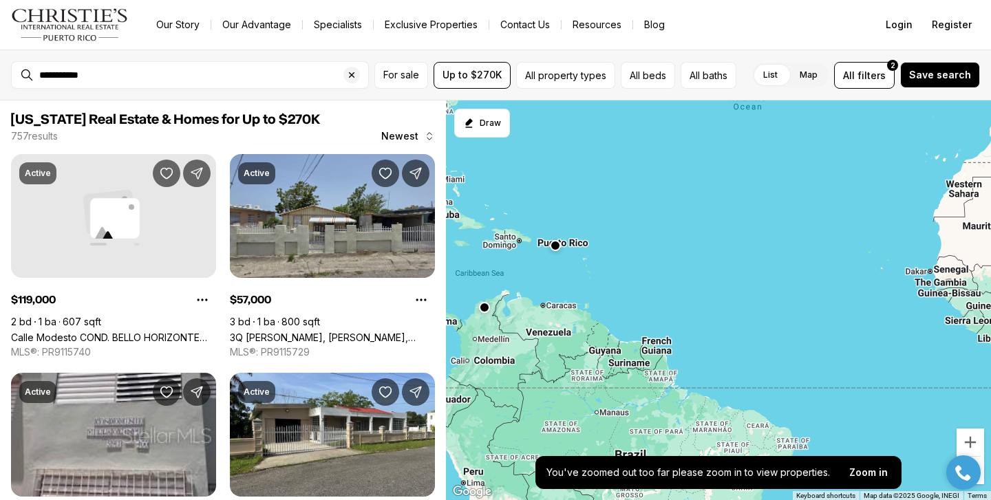
click at [553, 243] on button "button" at bounding box center [555, 245] width 11 height 11
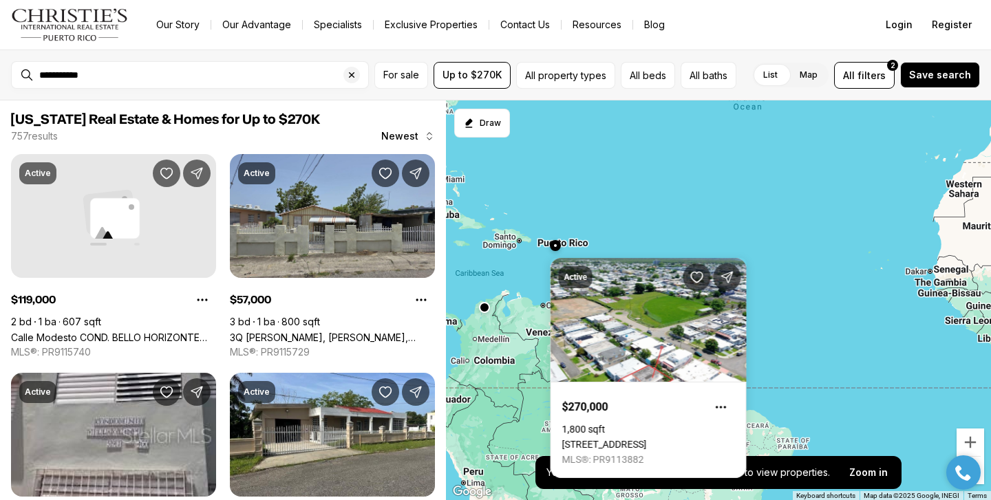
click at [615, 225] on div at bounding box center [718, 300] width 545 height 401
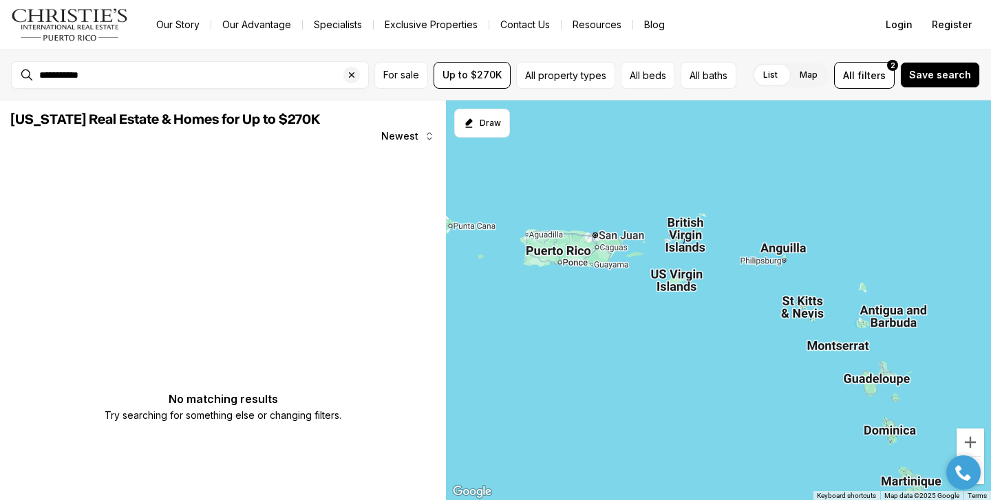
drag, startPoint x: 518, startPoint y: 220, endPoint x: 762, endPoint y: 383, distance: 294.2
click at [762, 383] on div at bounding box center [718, 300] width 545 height 401
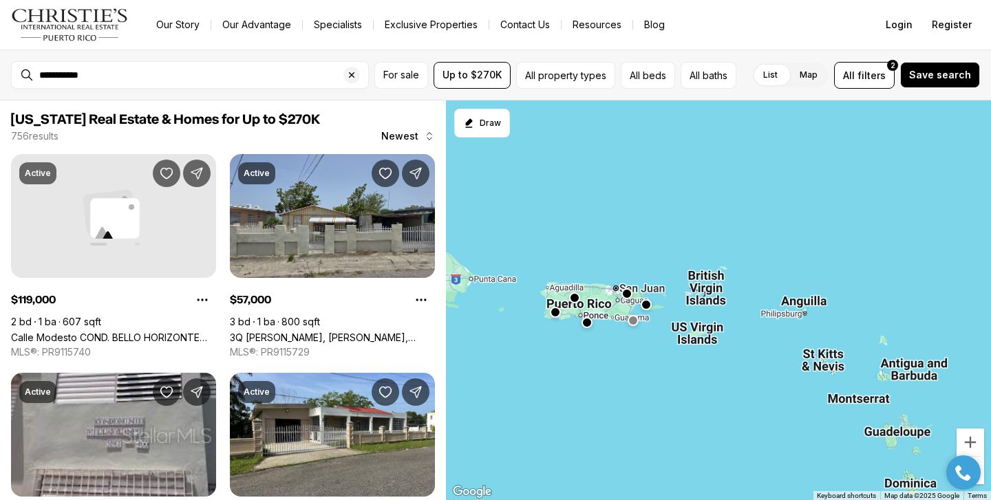
drag, startPoint x: 550, startPoint y: 296, endPoint x: 571, endPoint y: 352, distance: 59.7
click at [572, 352] on div at bounding box center [718, 300] width 545 height 401
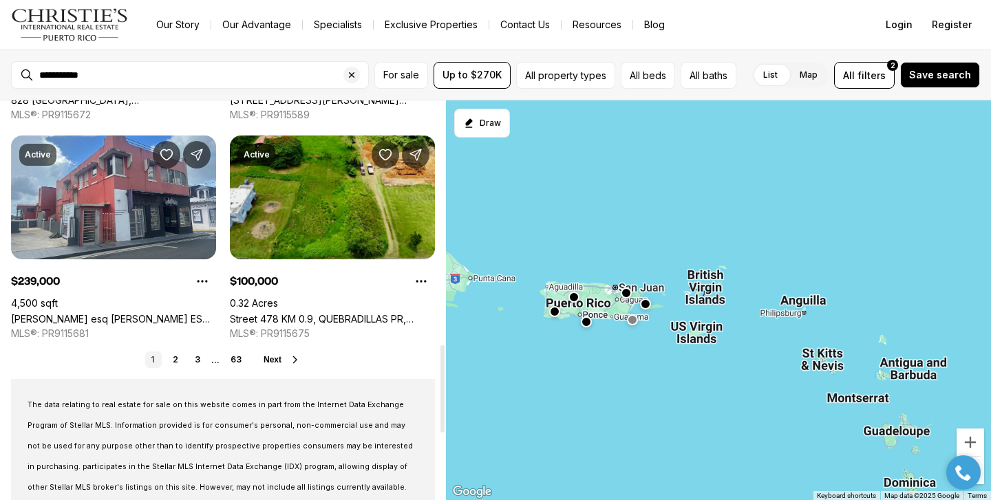
scroll to position [1117, 0]
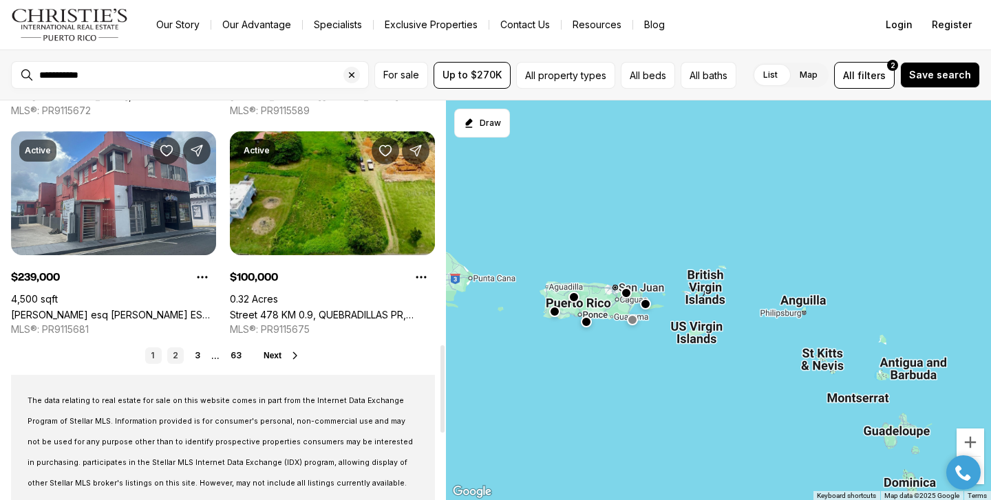
click at [174, 359] on link "2" at bounding box center [175, 356] width 17 height 17
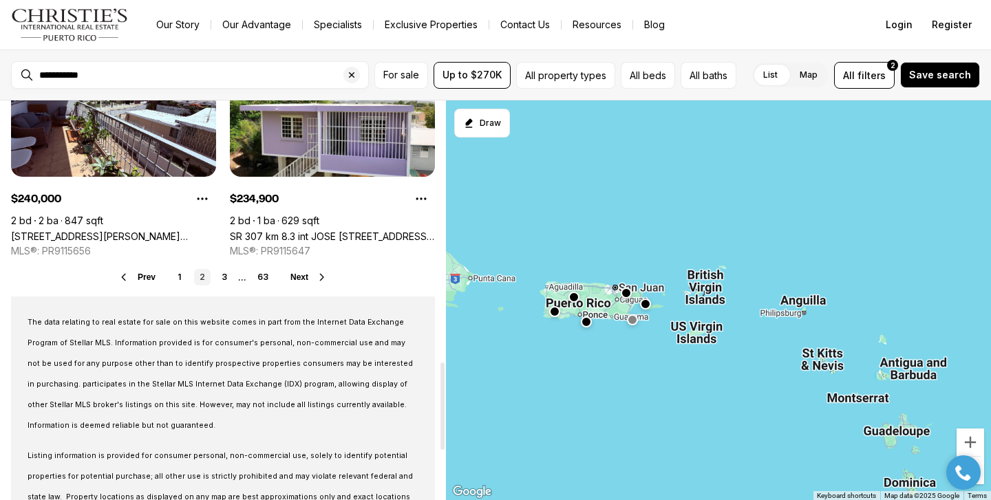
scroll to position [1196, 0]
click at [222, 280] on link "3" at bounding box center [224, 276] width 17 height 17
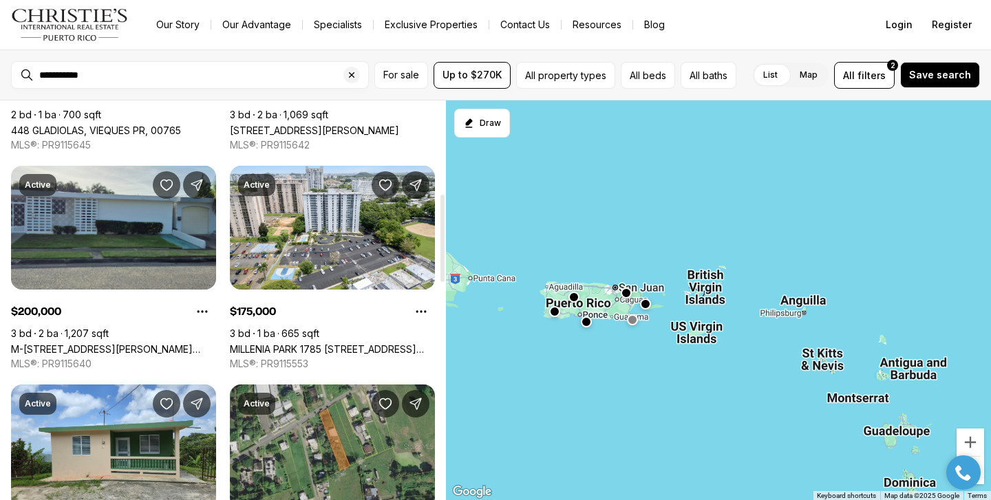
scroll to position [433, 0]
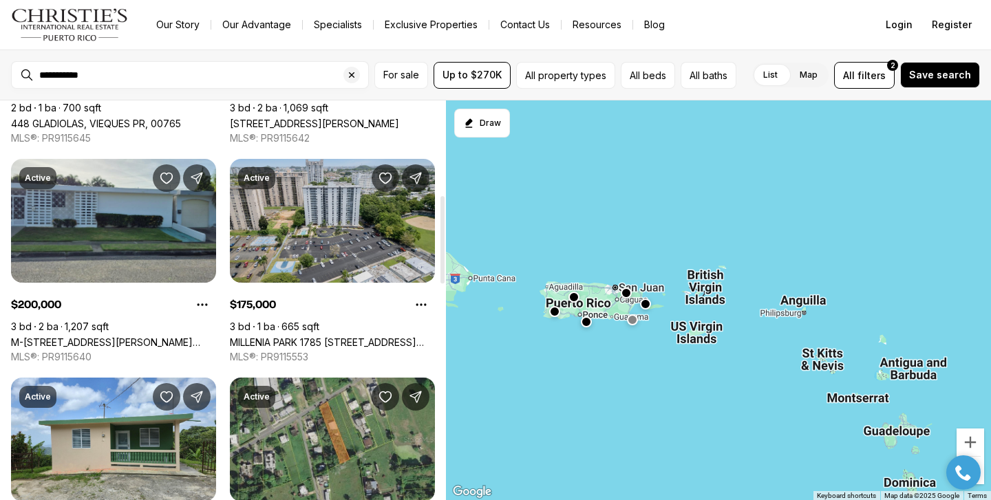
click at [328, 337] on link "MILLENIA PARK 1785 [STREET_ADDRESS][PERSON_NAME][PERSON_NAME][PERSON_NAME]" at bounding box center [332, 343] width 205 height 12
